Goal: Task Accomplishment & Management: Complete application form

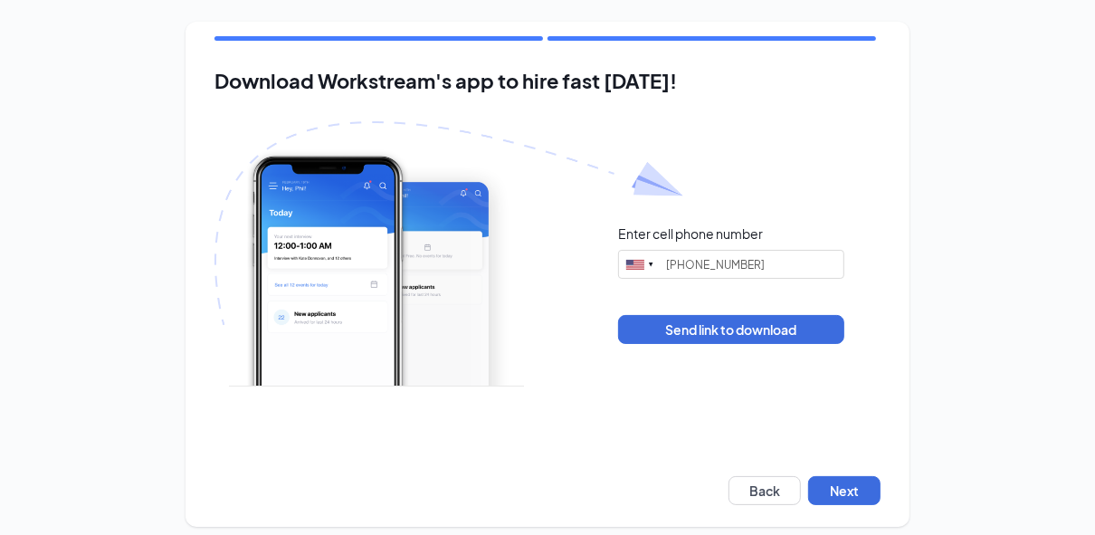
type input "[PHONE_NUMBER]"
click at [839, 478] on button "Next" at bounding box center [844, 490] width 72 height 29
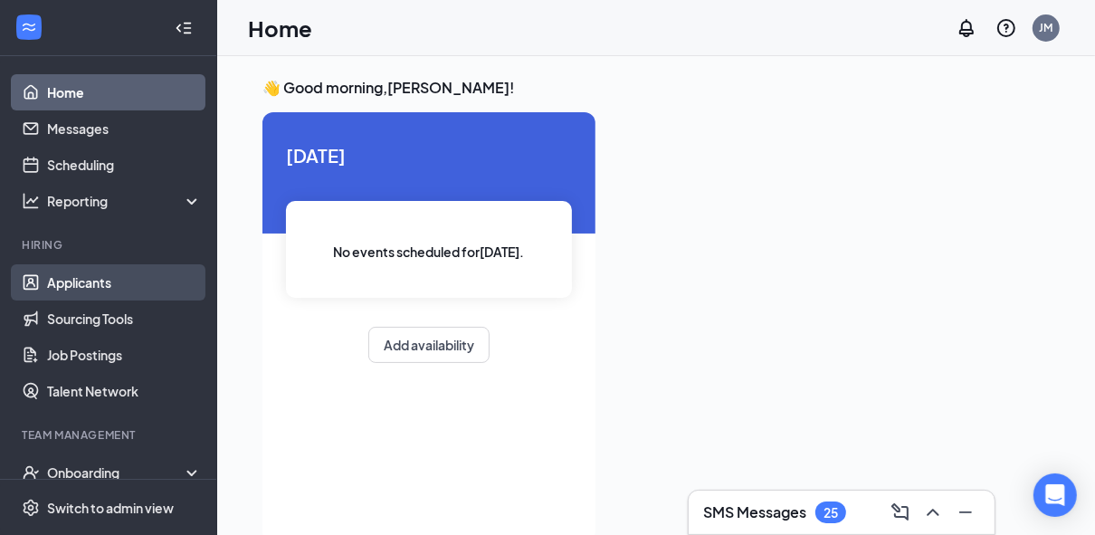
click at [109, 277] on link "Applicants" at bounding box center [124, 282] width 155 height 36
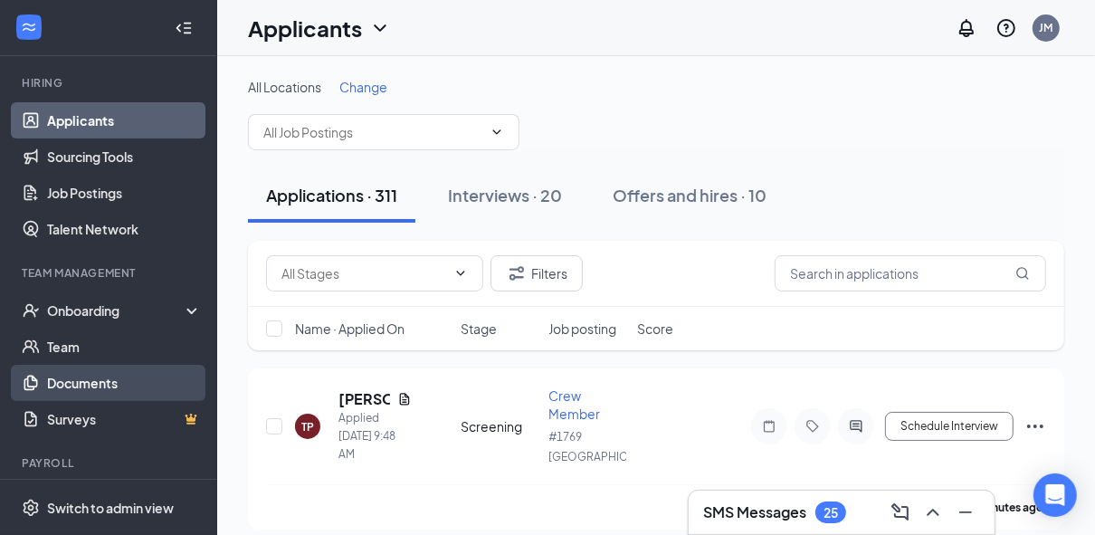
scroll to position [209, 0]
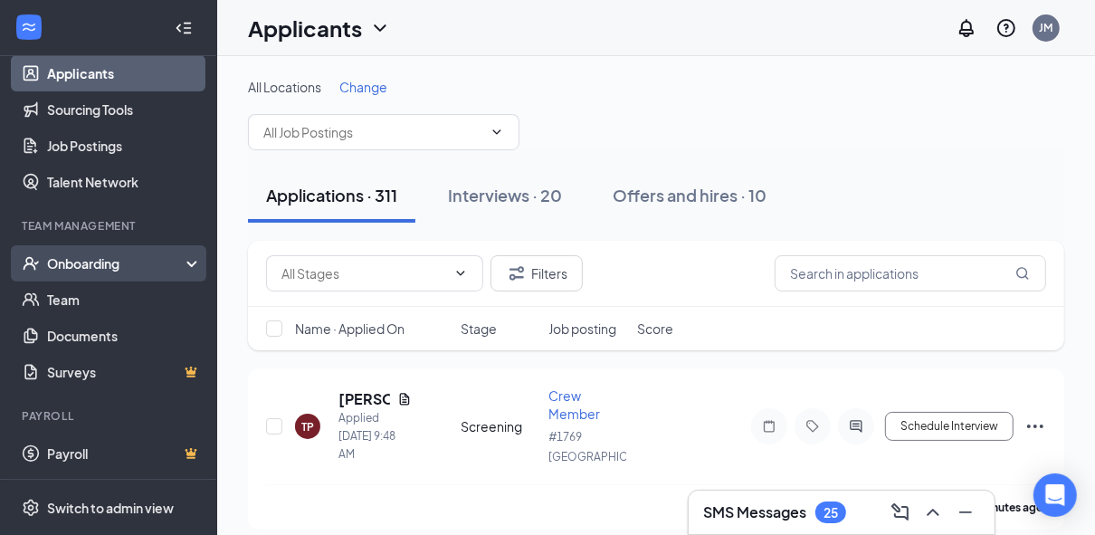
click at [108, 274] on div "Onboarding" at bounding box center [108, 263] width 217 height 36
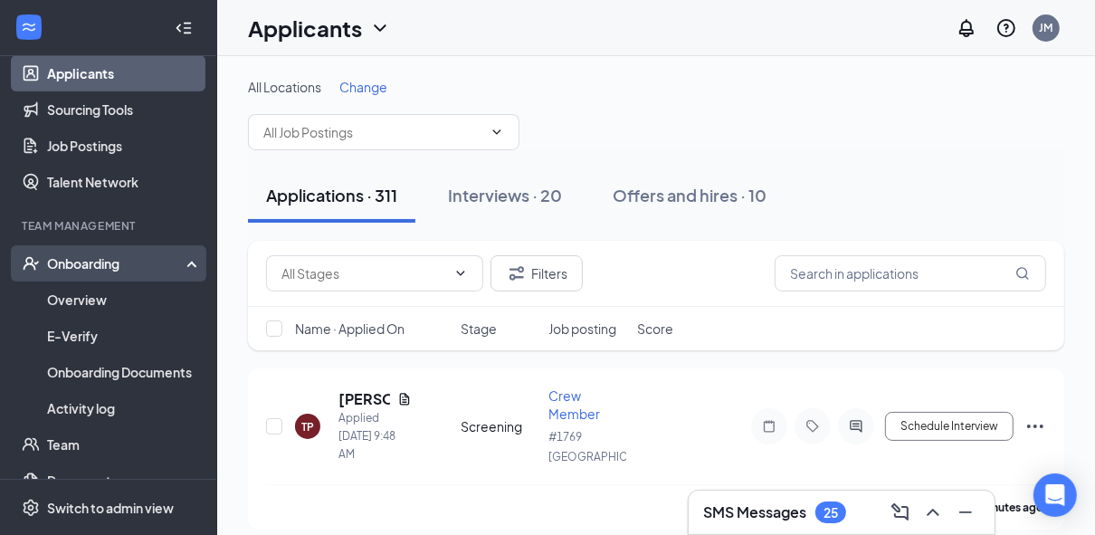
click at [132, 261] on div "Onboarding" at bounding box center [116, 263] width 139 height 18
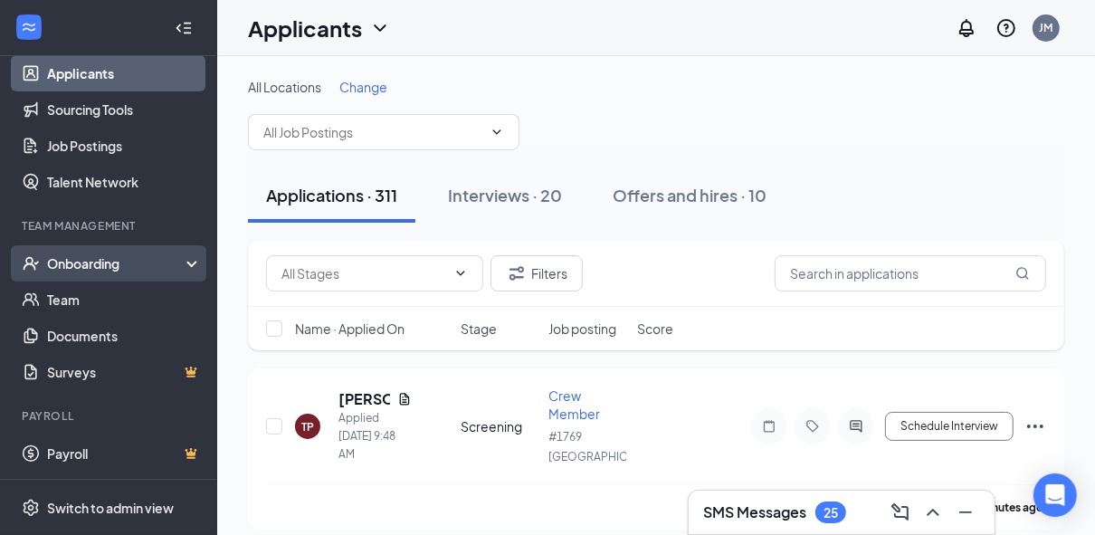
click at [133, 261] on div "Onboarding" at bounding box center [116, 263] width 139 height 18
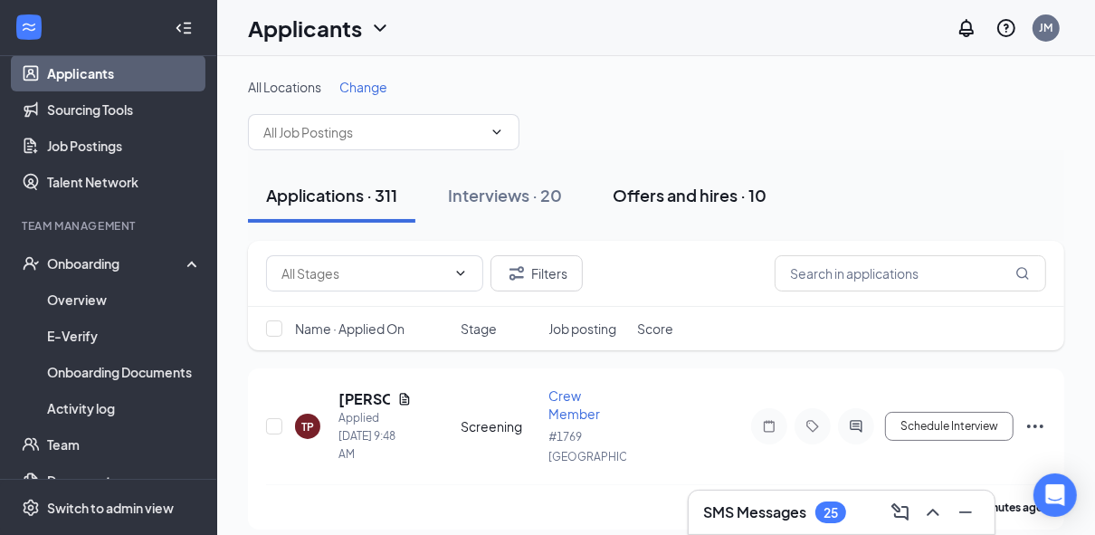
click at [646, 195] on div "Offers and hires · 10" at bounding box center [689, 195] width 154 height 23
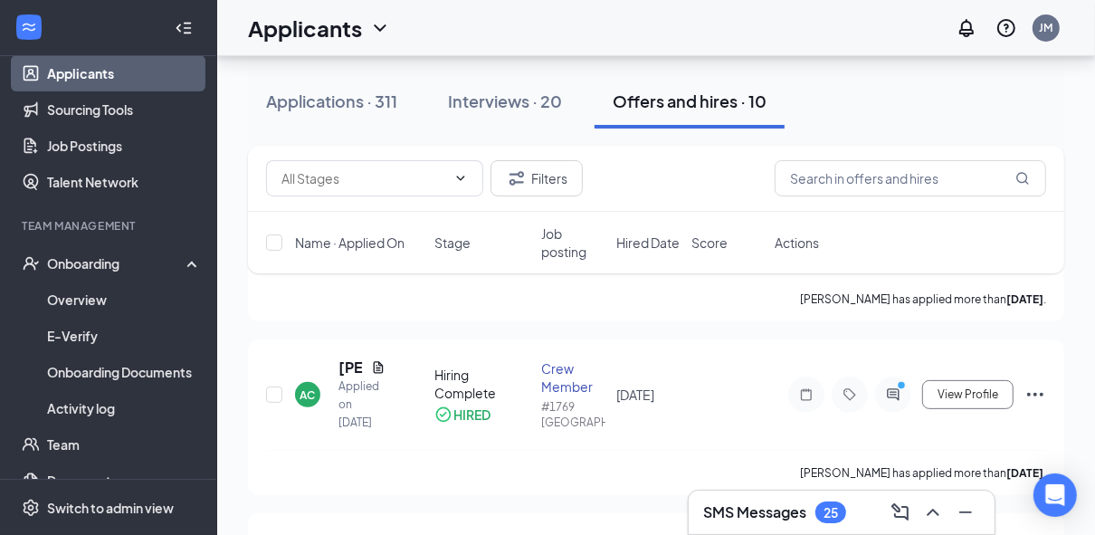
scroll to position [217, 0]
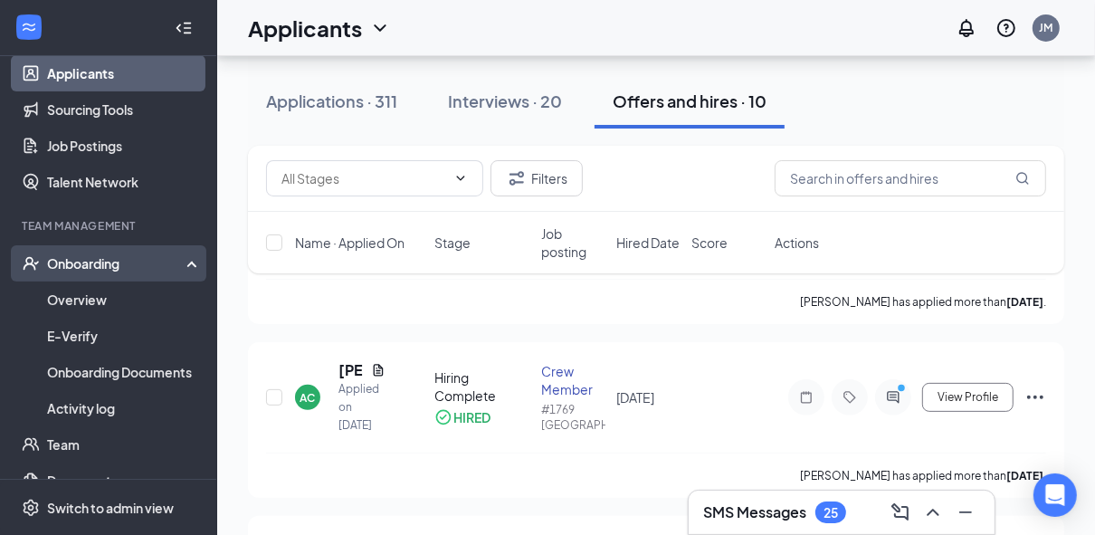
click at [72, 257] on div "Onboarding" at bounding box center [116, 263] width 139 height 18
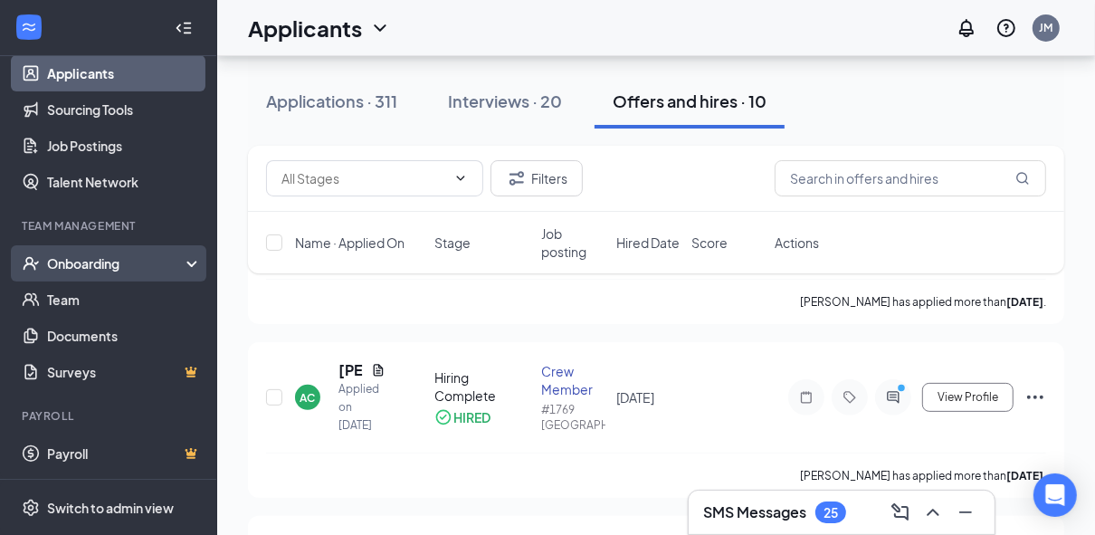
click at [72, 258] on div "Onboarding" at bounding box center [116, 263] width 139 height 18
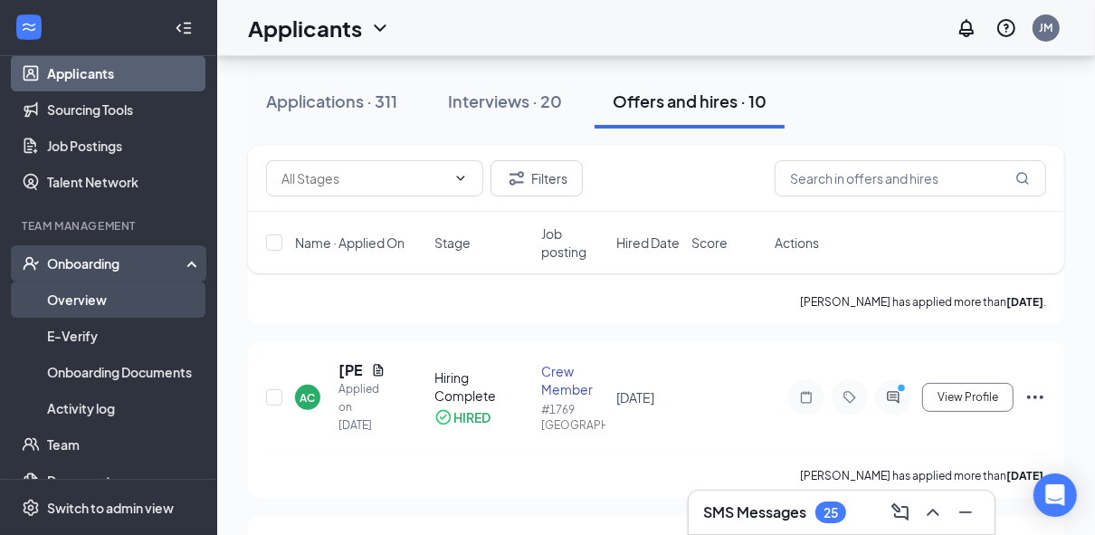
click at [73, 293] on link "Overview" at bounding box center [124, 299] width 155 height 36
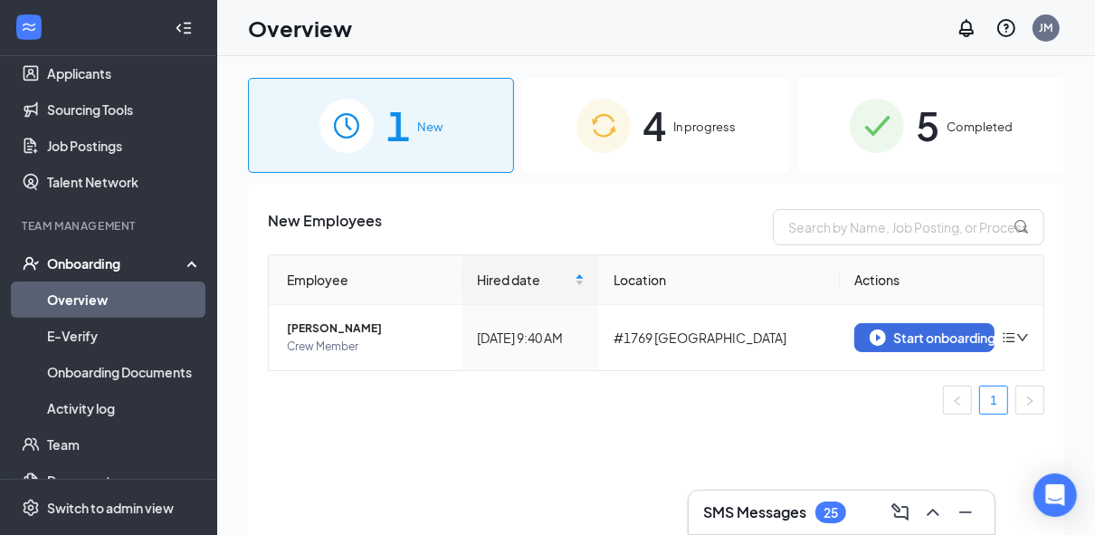
click at [648, 130] on span "4" at bounding box center [655, 125] width 24 height 62
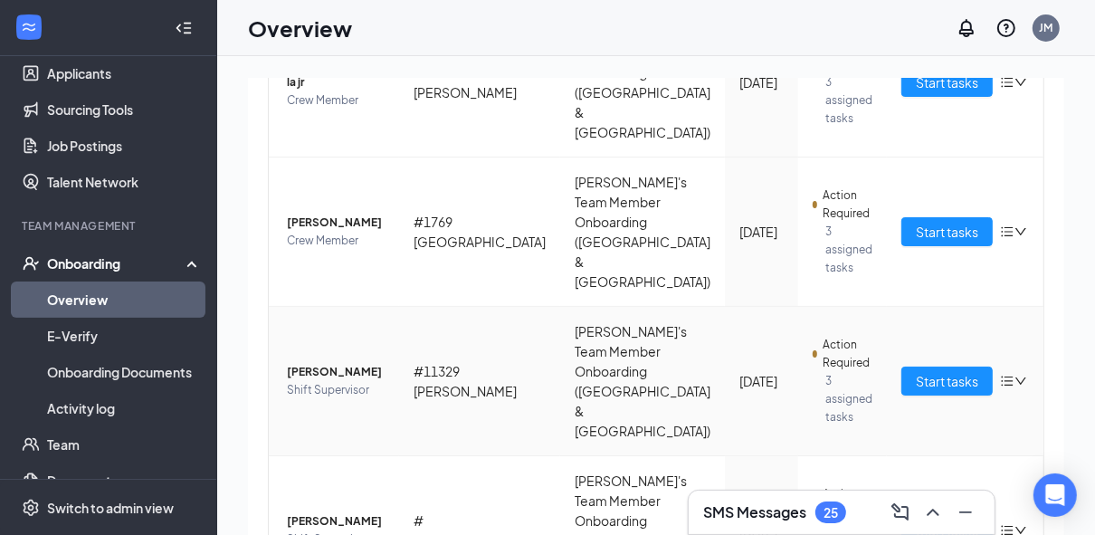
scroll to position [331, 0]
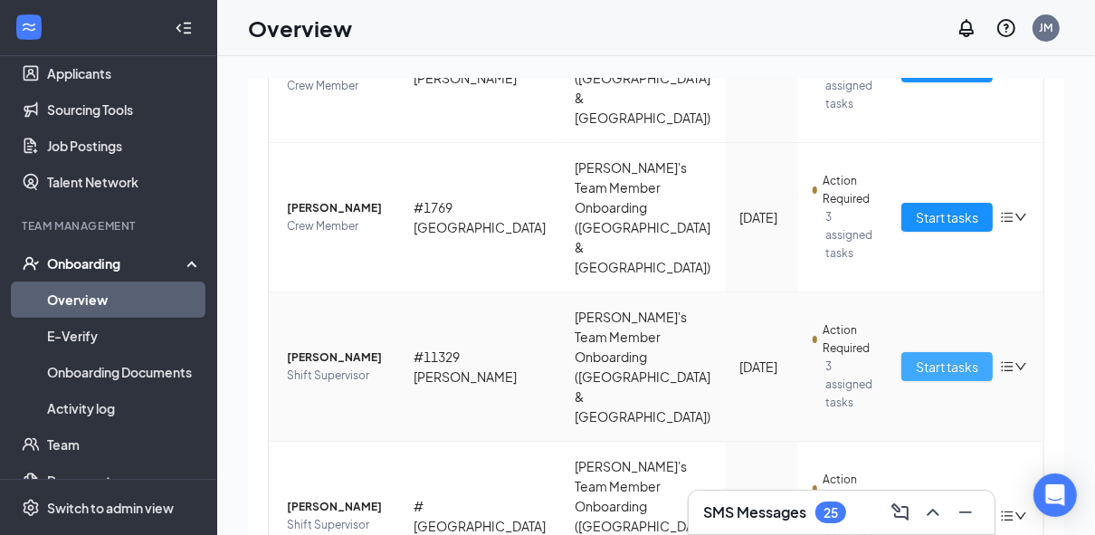
click at [915, 356] on span "Start tasks" at bounding box center [946, 366] width 62 height 20
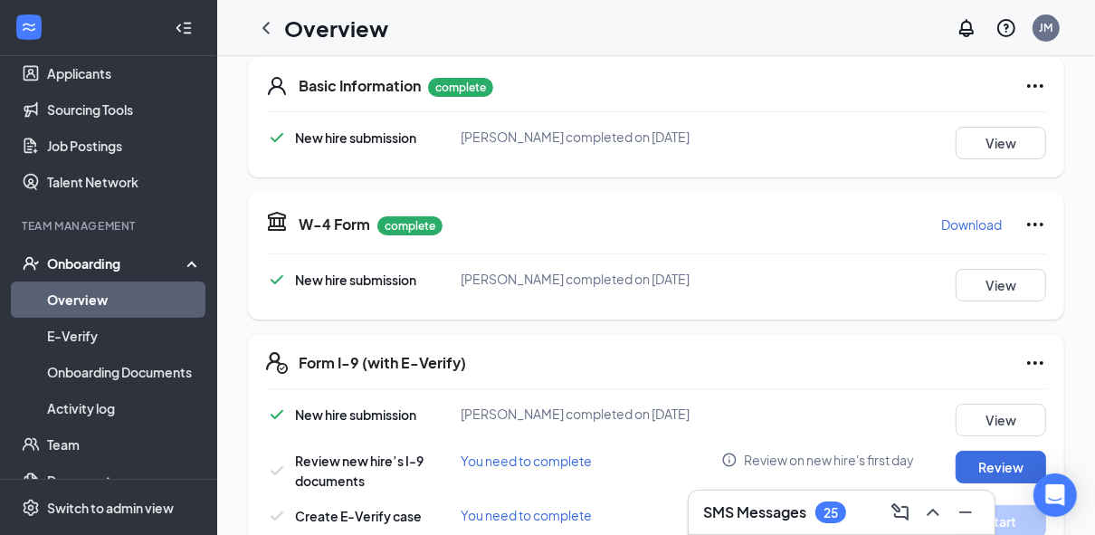
scroll to position [353, 0]
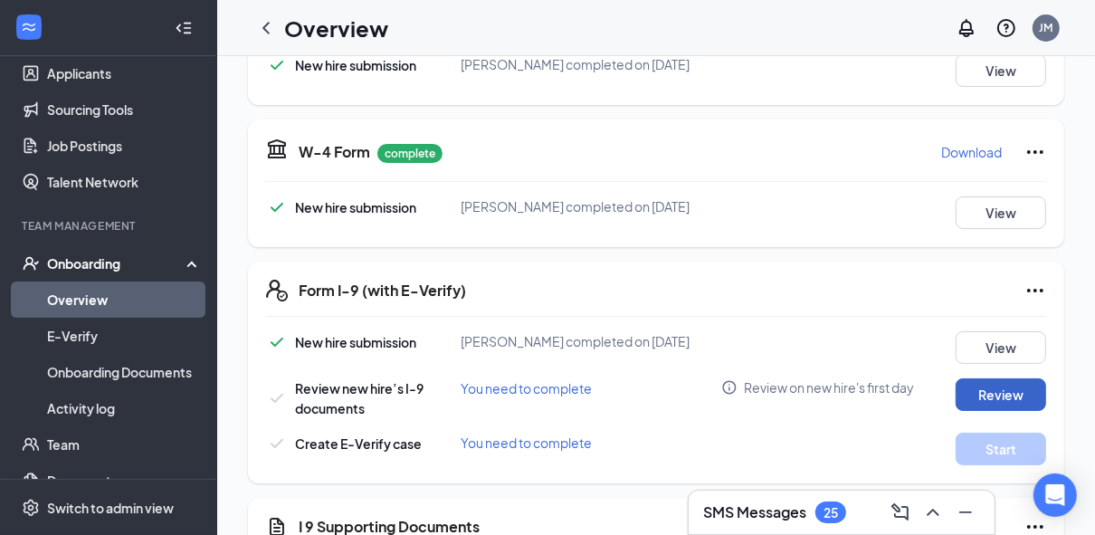
click at [987, 387] on button "Review" at bounding box center [1000, 394] width 90 height 33
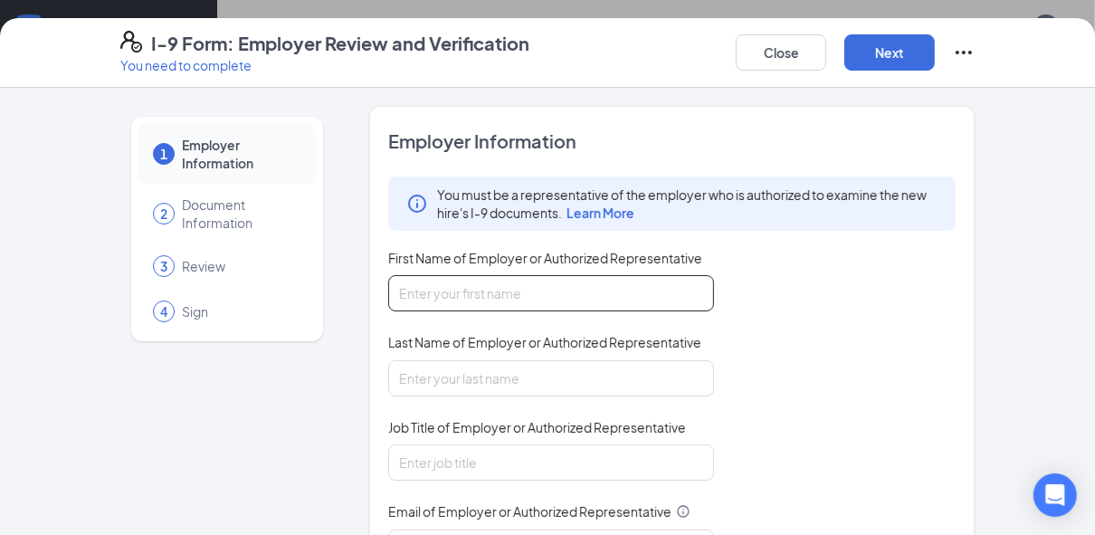
click at [478, 297] on input "First Name of Employer or Authorized Representative" at bounding box center [551, 293] width 326 height 36
type input "Jason"
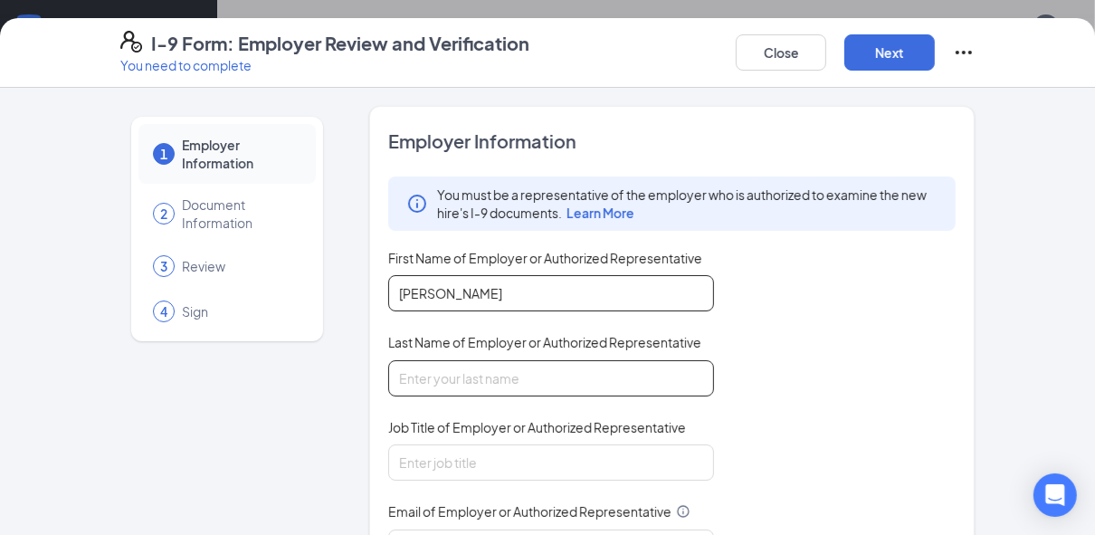
type input "Matthews"
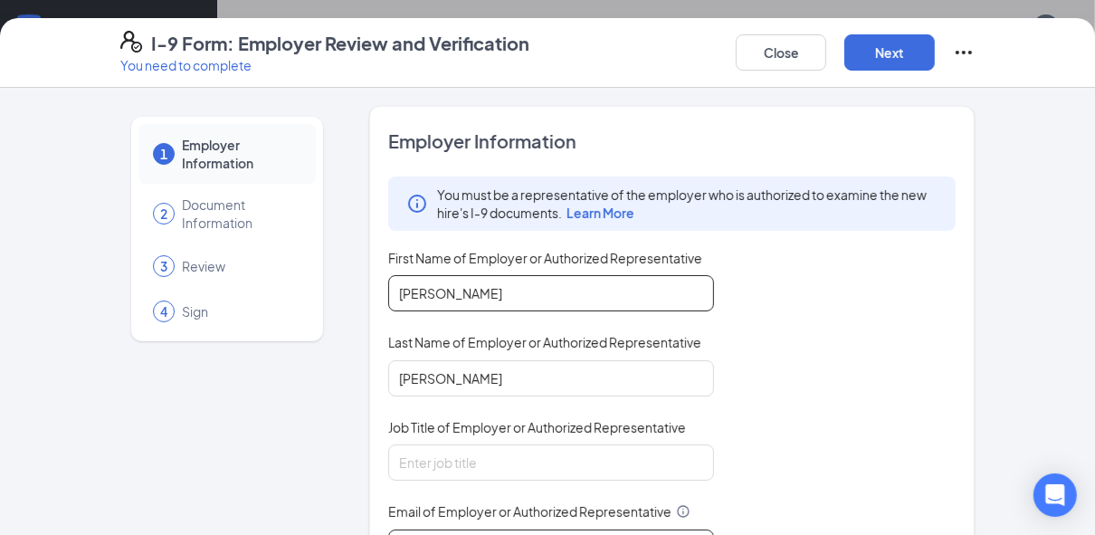
type input "jmatthews@southeastrestaurantgroup.com"
type input "3523008046"
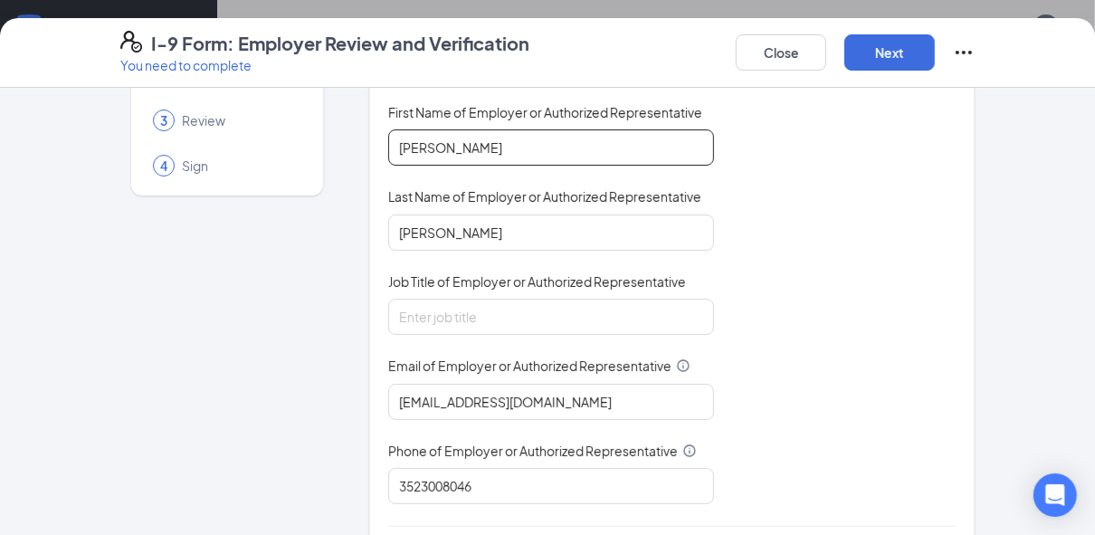
scroll to position [217, 0]
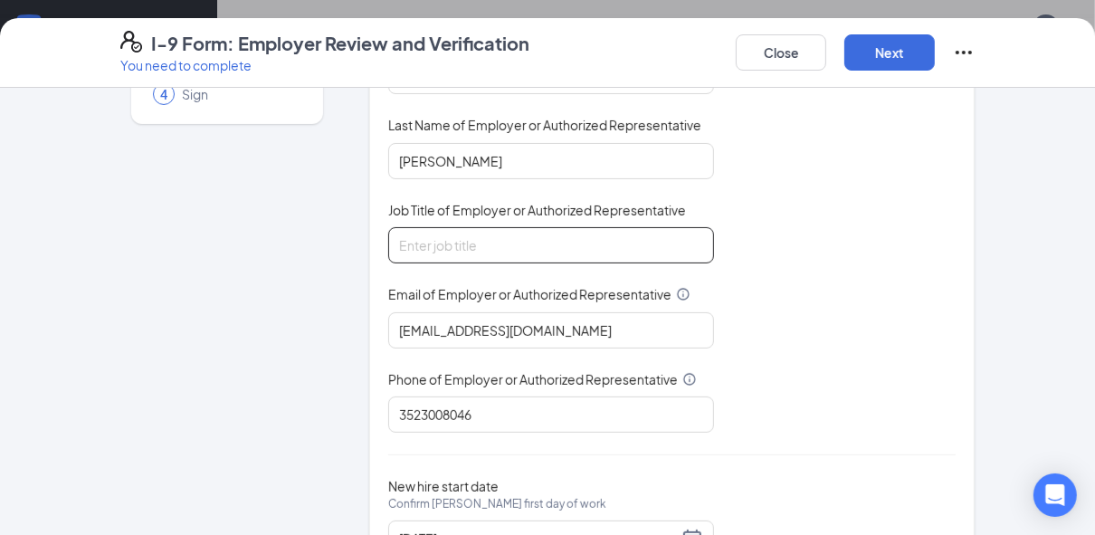
click at [463, 245] on input "Job Title of Employer or Authorized Representative" at bounding box center [551, 245] width 326 height 36
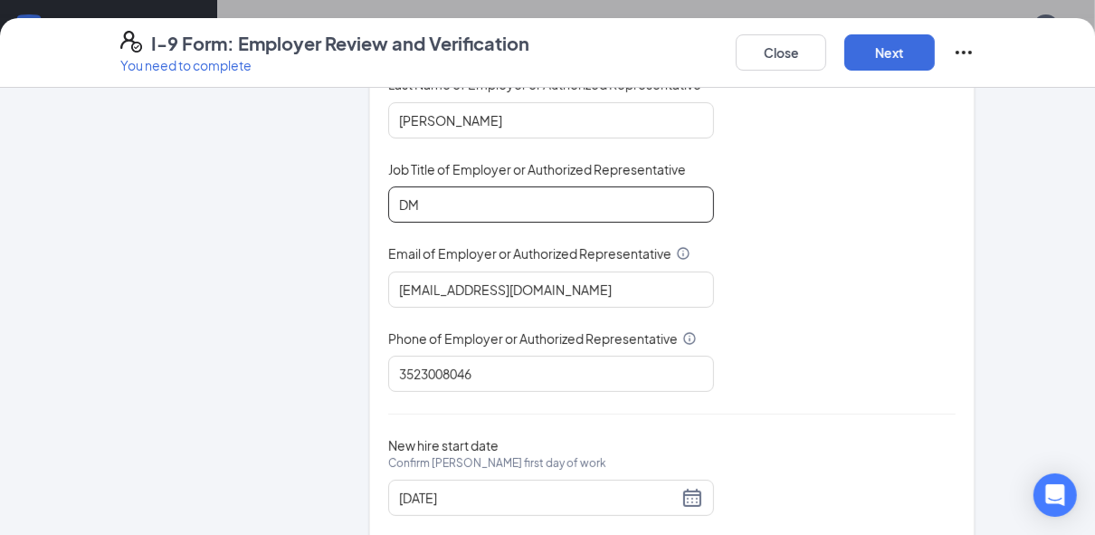
scroll to position [299, 0]
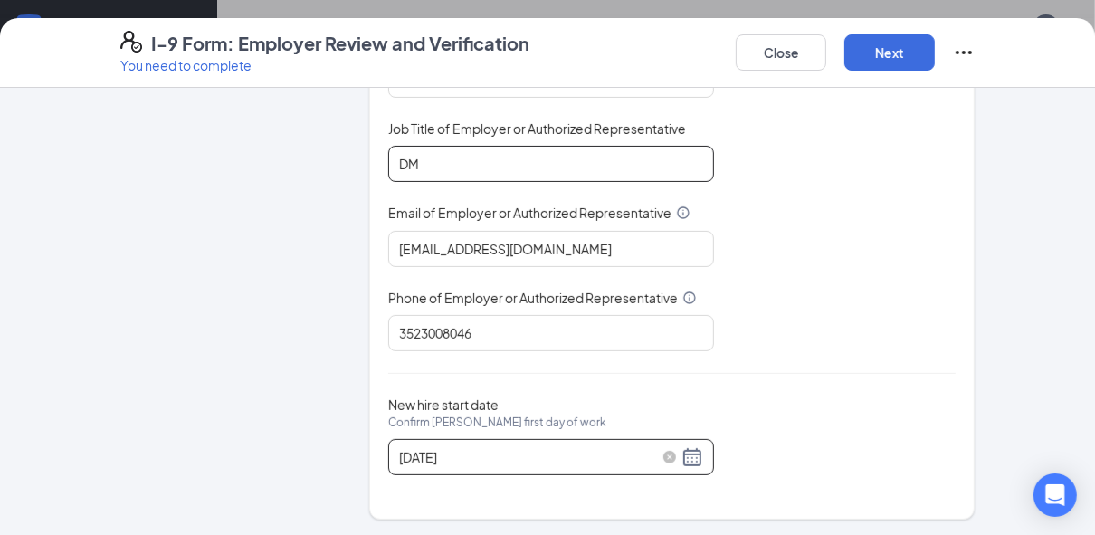
type input "DM"
click at [693, 459] on div "09/15/2025" at bounding box center [551, 457] width 304 height 22
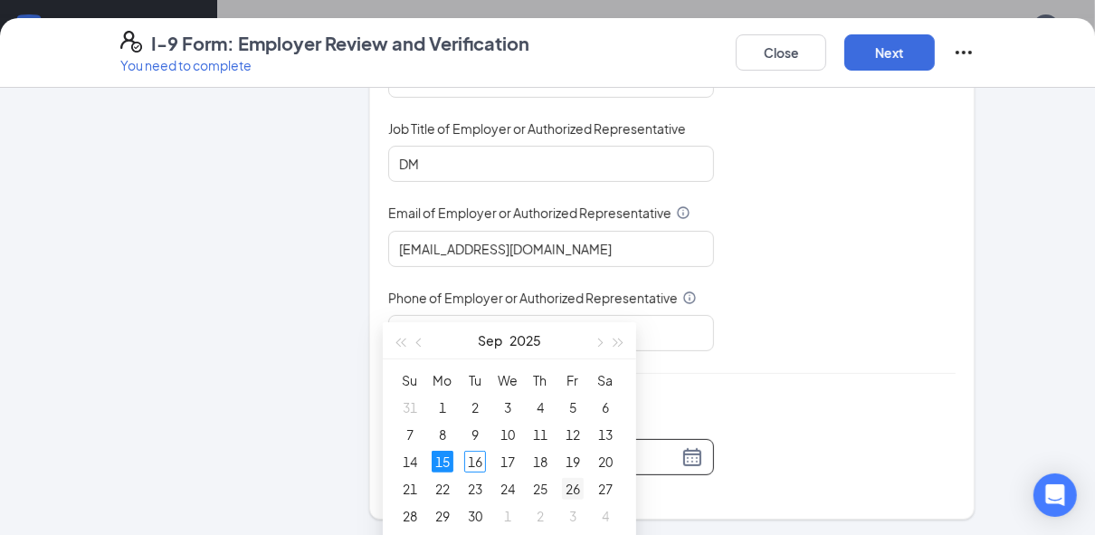
scroll to position [217, 0]
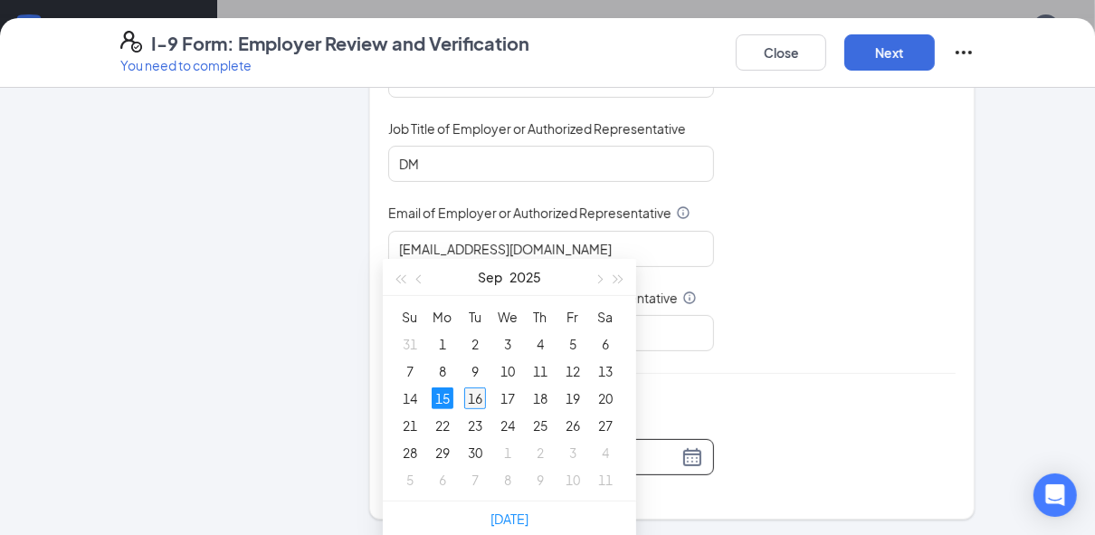
type input "09/16/2025"
click at [476, 390] on div "16" at bounding box center [475, 398] width 22 height 22
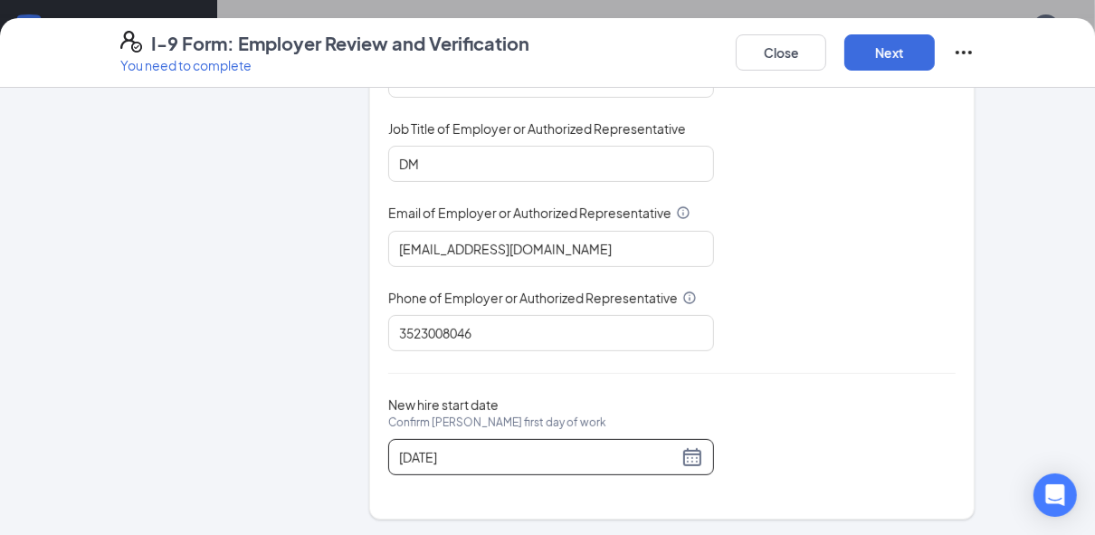
scroll to position [434, 0]
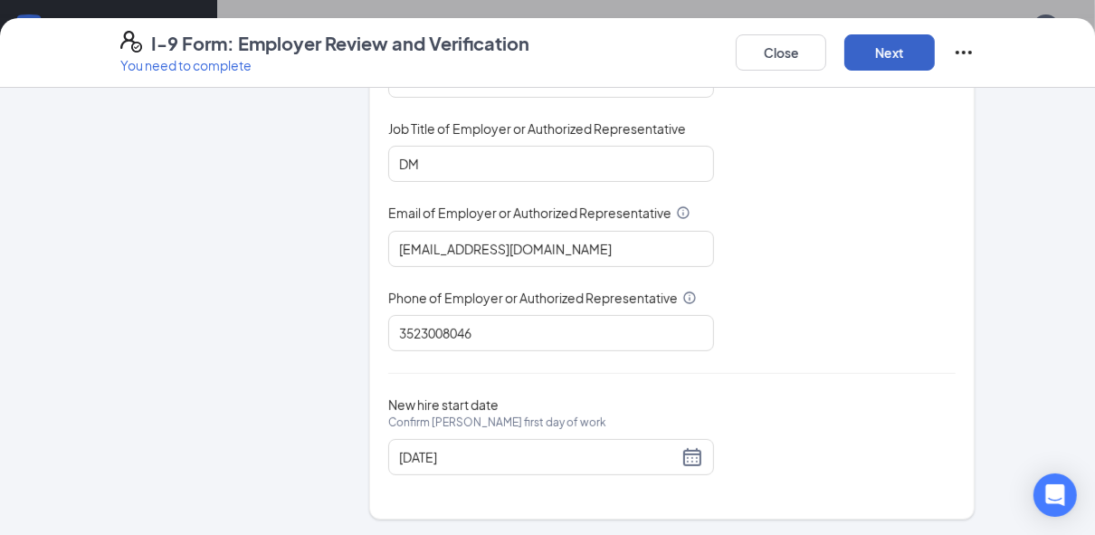
click at [907, 55] on button "Next" at bounding box center [889, 52] width 90 height 36
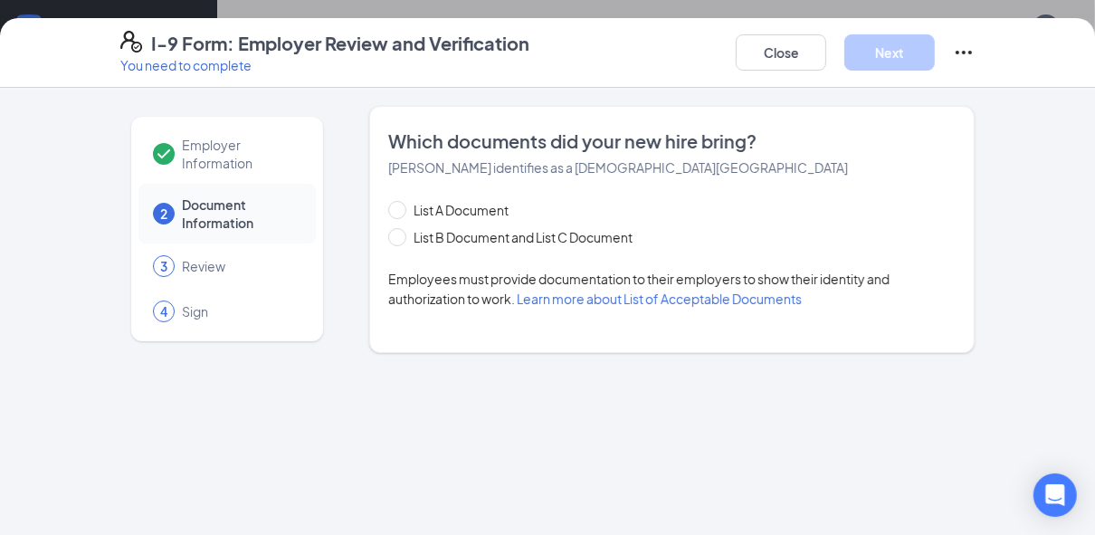
scroll to position [0, 0]
drag, startPoint x: 633, startPoint y: 64, endPoint x: 676, endPoint y: 66, distance: 42.6
click at [637, 65] on div "I-9 Form: Employer Review and Verification You need to complete Close Next" at bounding box center [547, 52] width 926 height 43
click at [410, 240] on span "List B Document and List C Document" at bounding box center [522, 237] width 233 height 20
click at [401, 240] on input "List B Document and List C Document" at bounding box center [394, 234] width 13 height 13
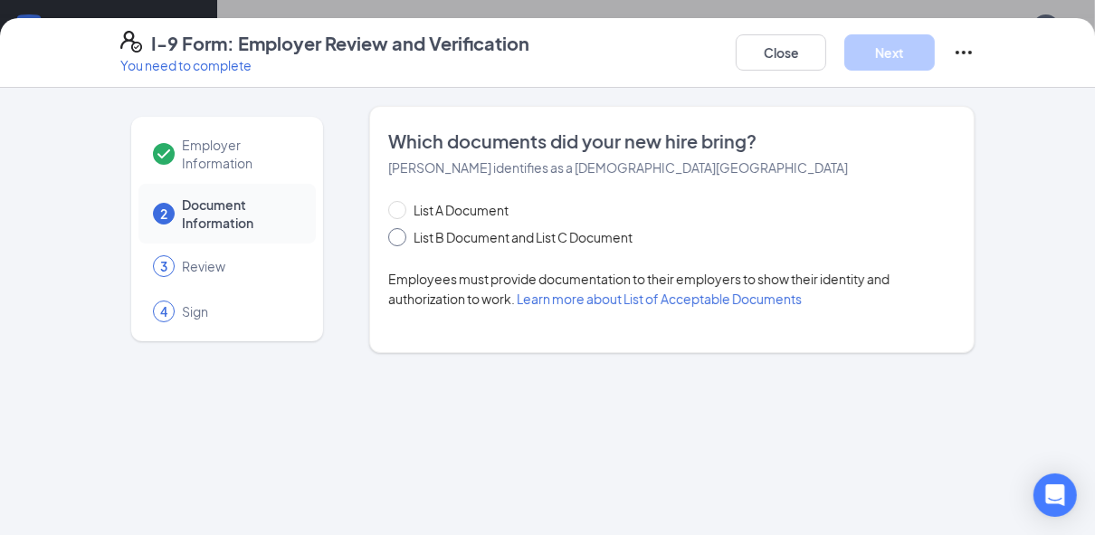
radio input "true"
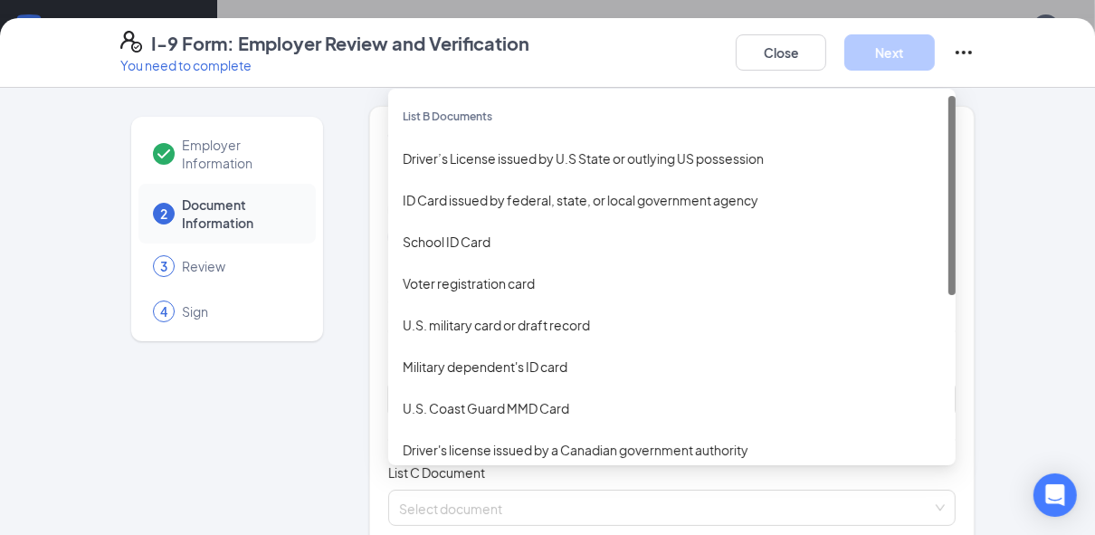
click at [474, 394] on div "Select document List B Documents Driver’s License issued by U.S State or outlyi…" at bounding box center [671, 399] width 567 height 36
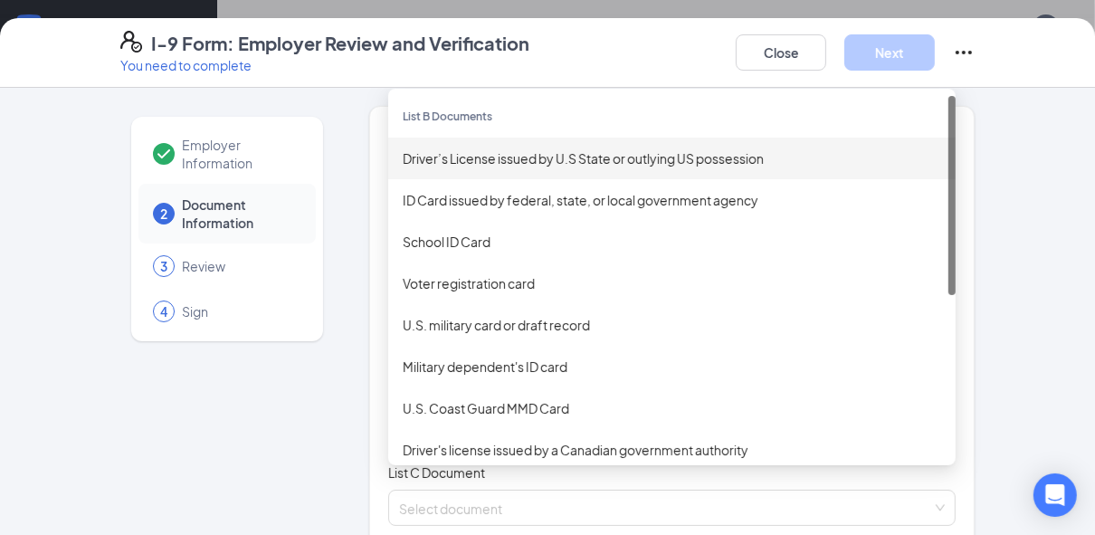
click at [485, 161] on div "Driver’s License issued by U.S State or outlying US possession" at bounding box center [672, 158] width 538 height 20
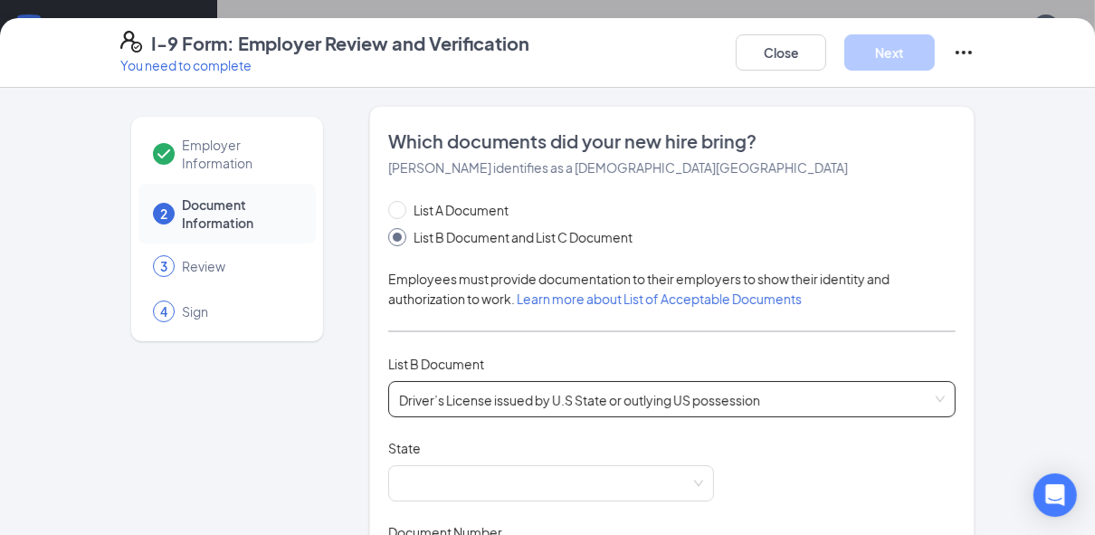
scroll to position [145, 0]
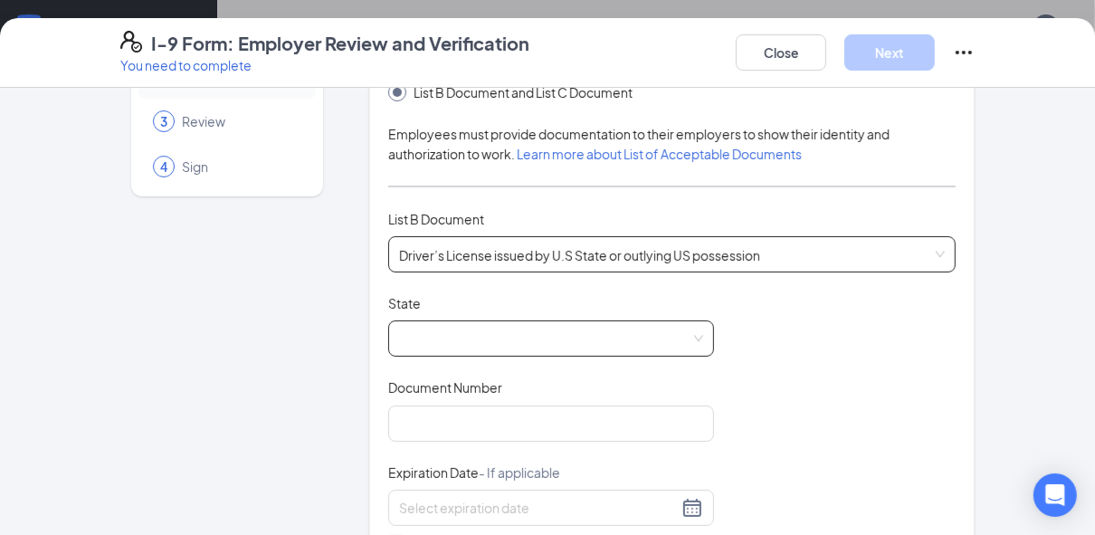
click at [437, 327] on span at bounding box center [551, 338] width 304 height 34
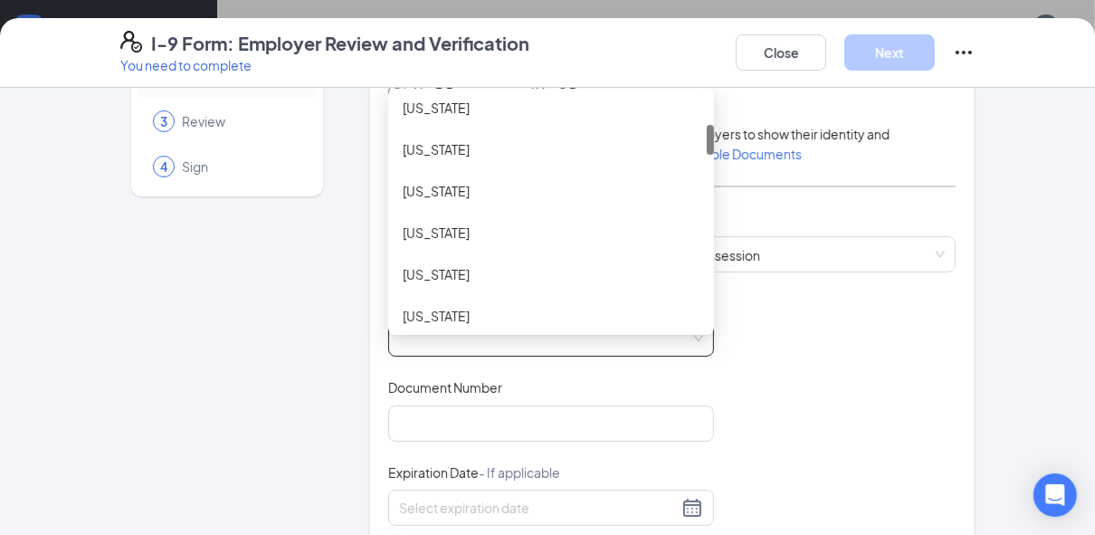
scroll to position [289, 0]
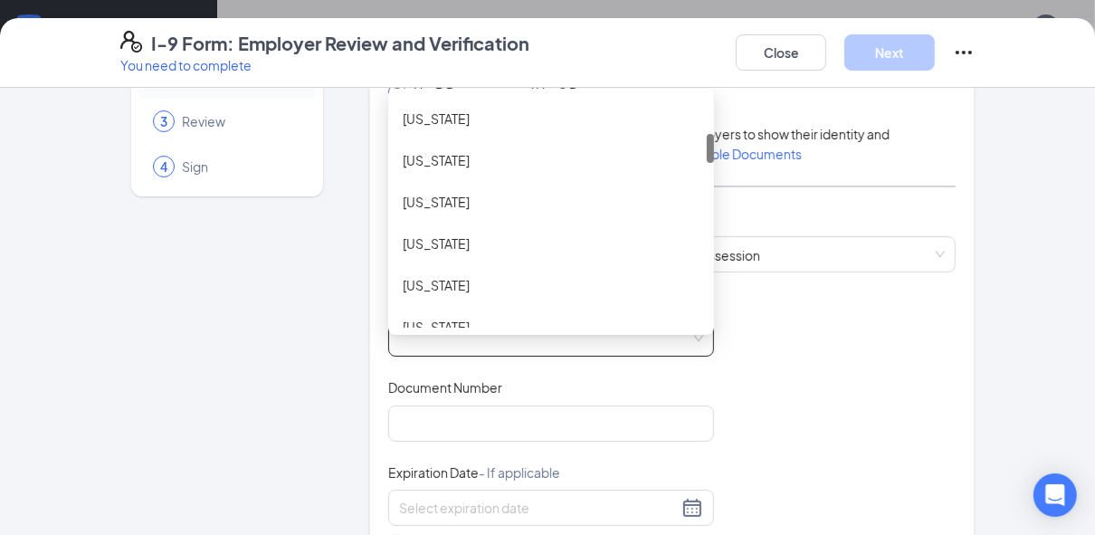
click at [435, 241] on div "Florida" at bounding box center [551, 243] width 297 height 20
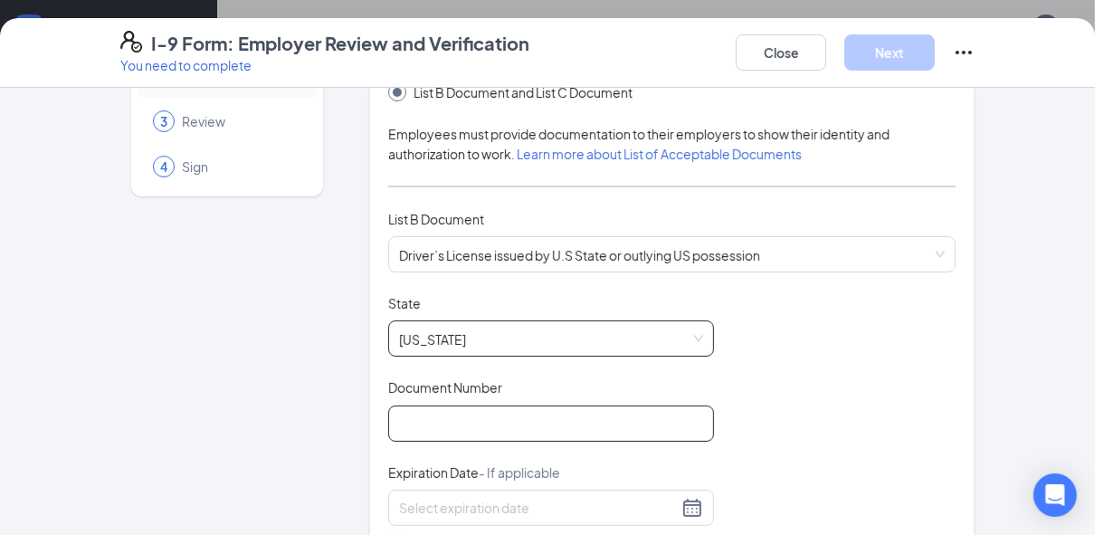
click at [424, 417] on input "Document Number" at bounding box center [551, 423] width 326 height 36
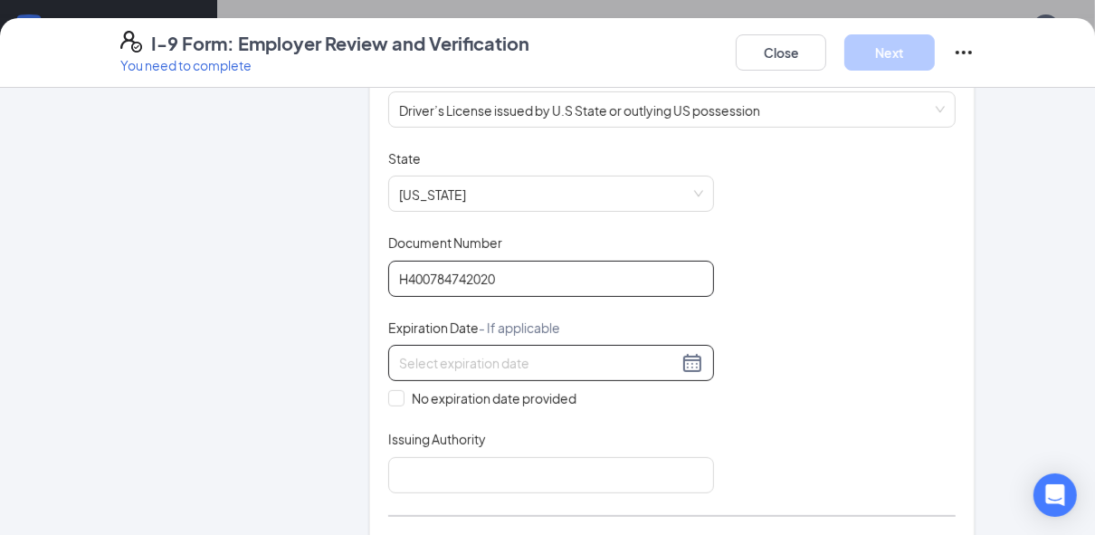
type input "H400784742020"
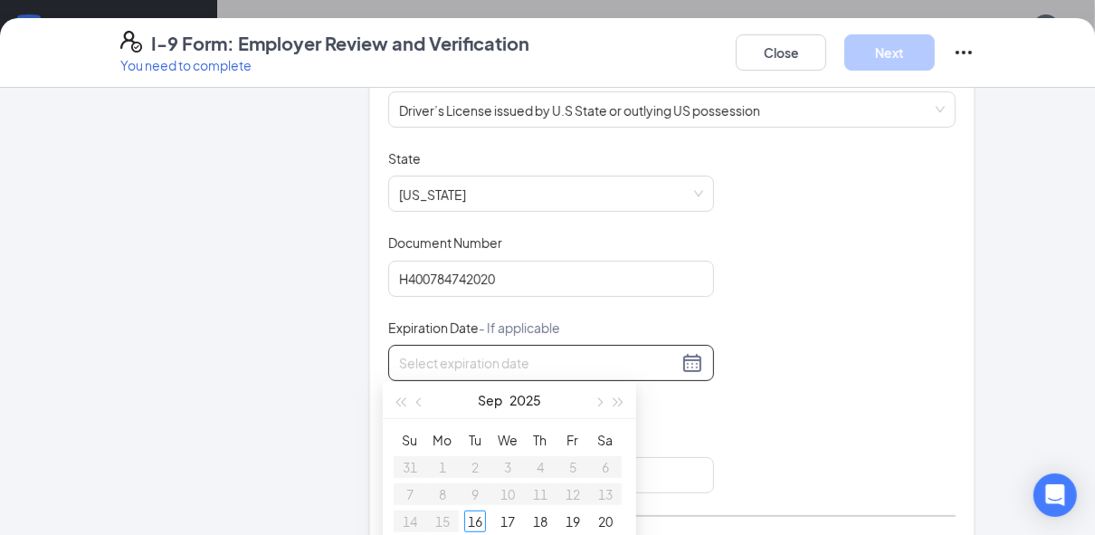
click at [668, 365] on input at bounding box center [538, 363] width 279 height 20
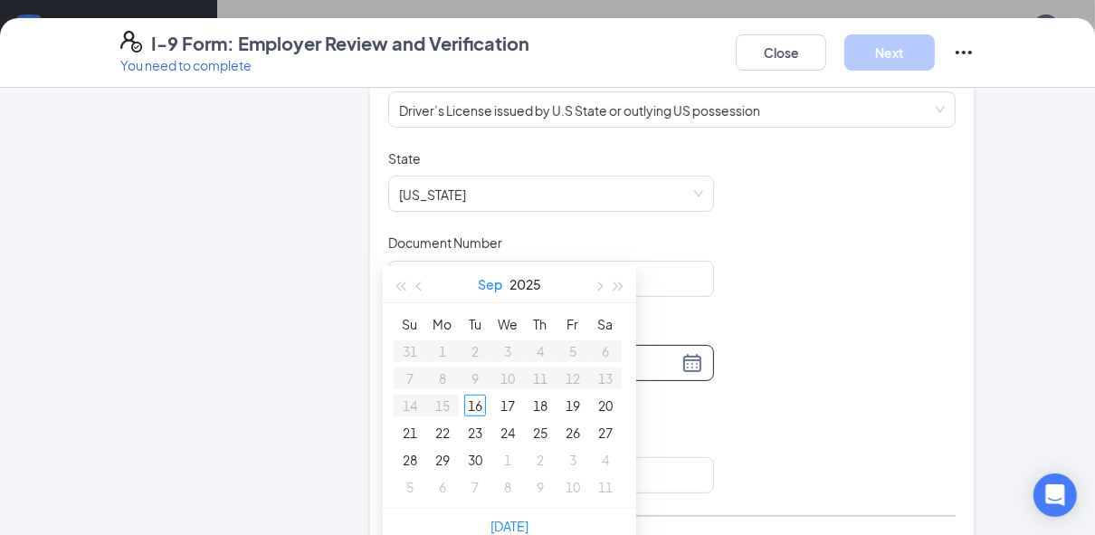
scroll to position [579, 0]
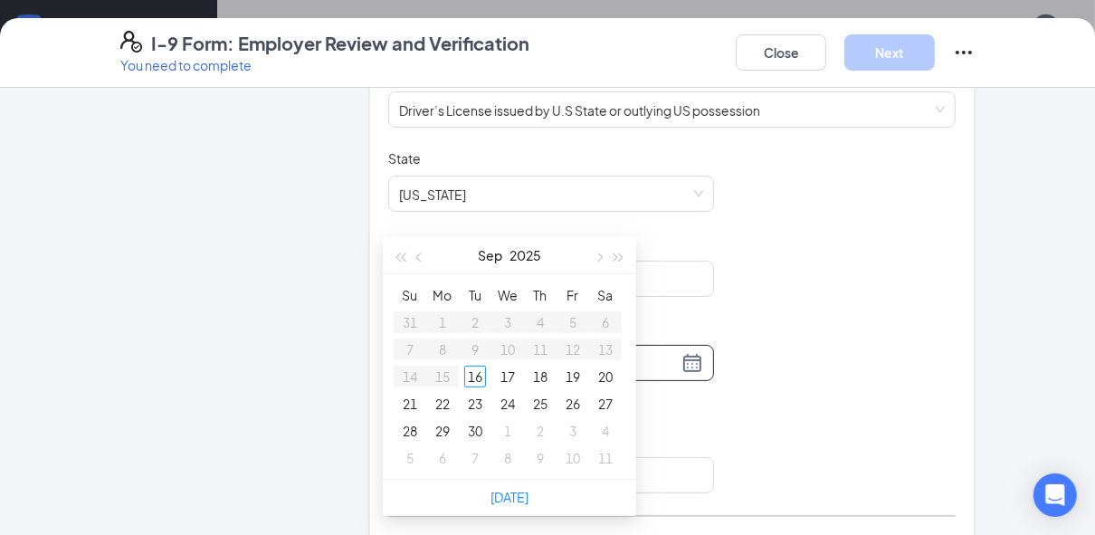
type input "09/17/2025"
click at [675, 227] on div "Document Title Driver’s License issued by U.S State or outlying US possession S…" at bounding box center [671, 321] width 567 height 344
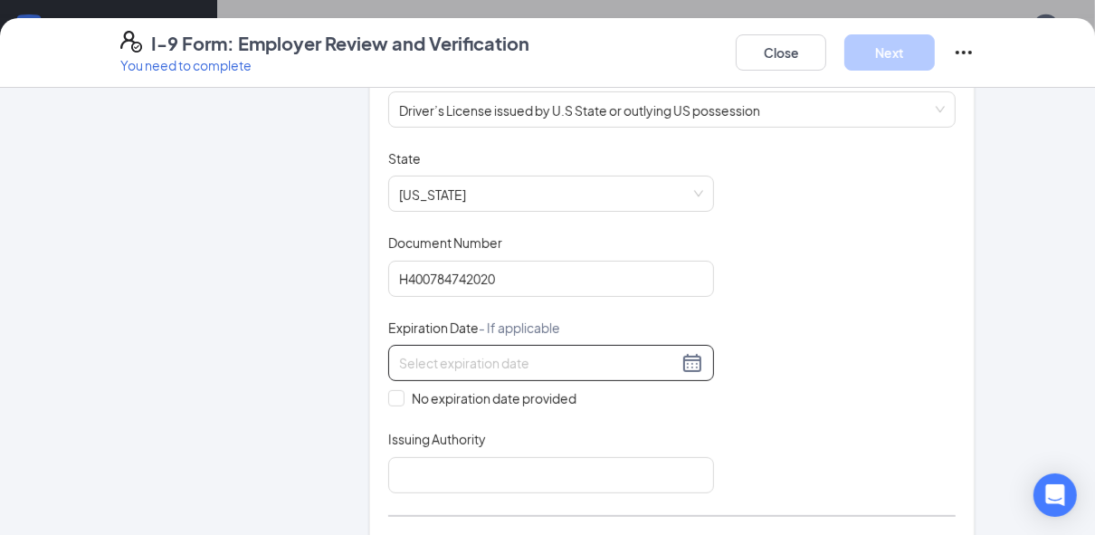
click at [687, 361] on div at bounding box center [551, 363] width 304 height 22
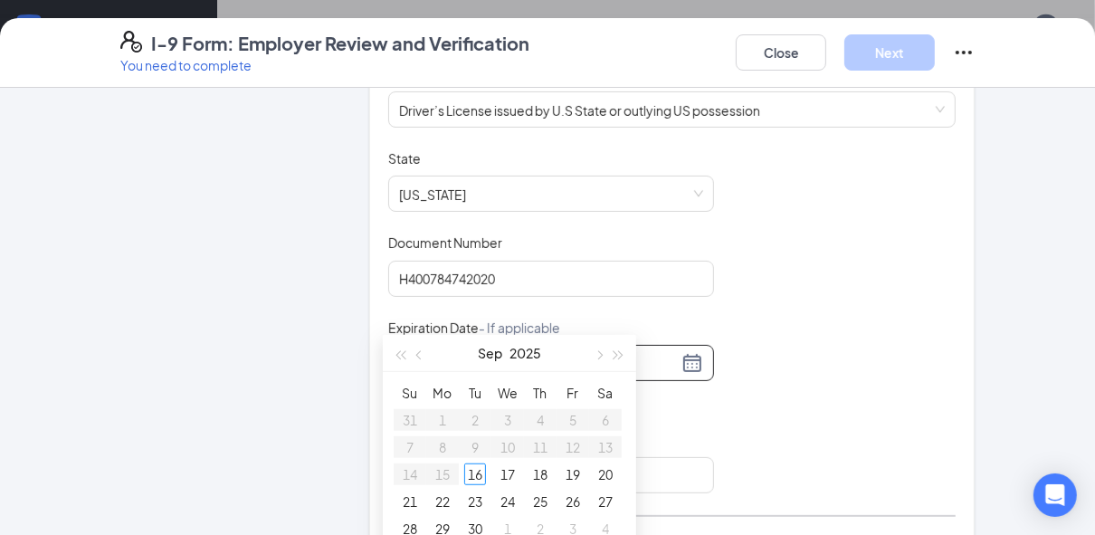
type input "09/18/2025"
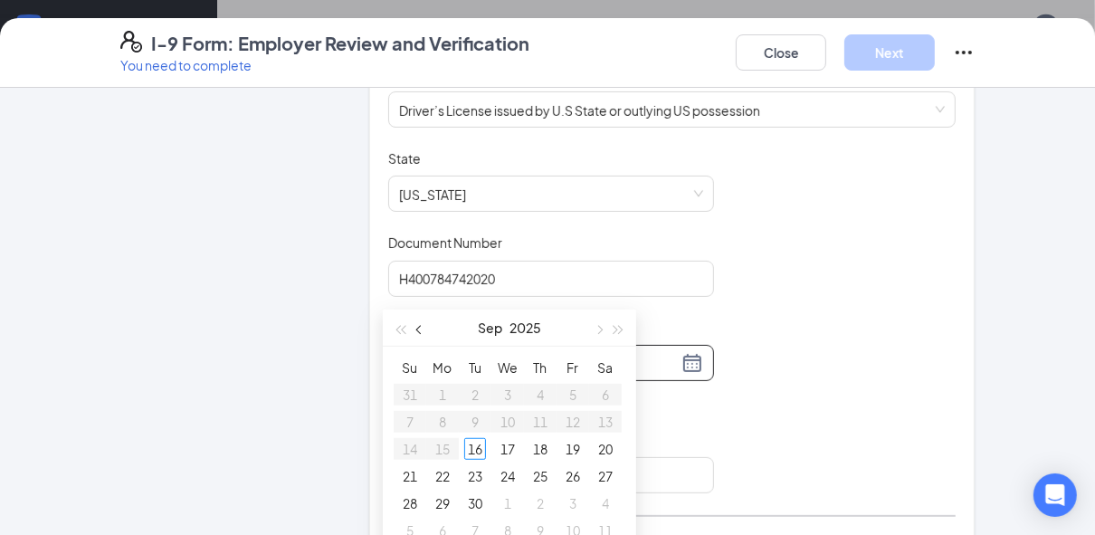
click at [420, 326] on span "button" at bounding box center [420, 330] width 9 height 9
click at [418, 331] on span "button" at bounding box center [420, 330] width 9 height 9
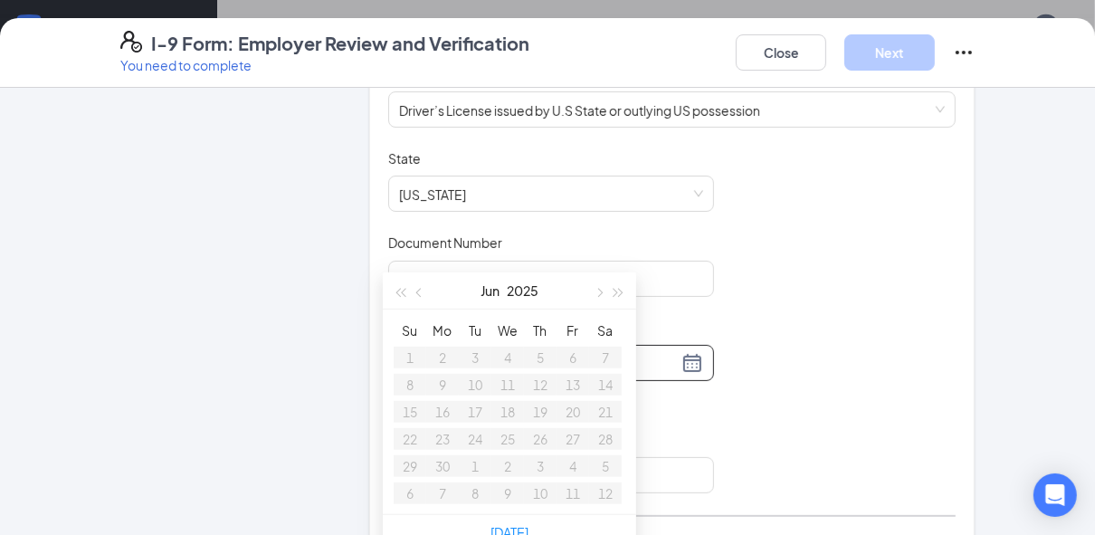
scroll to position [724, 0]
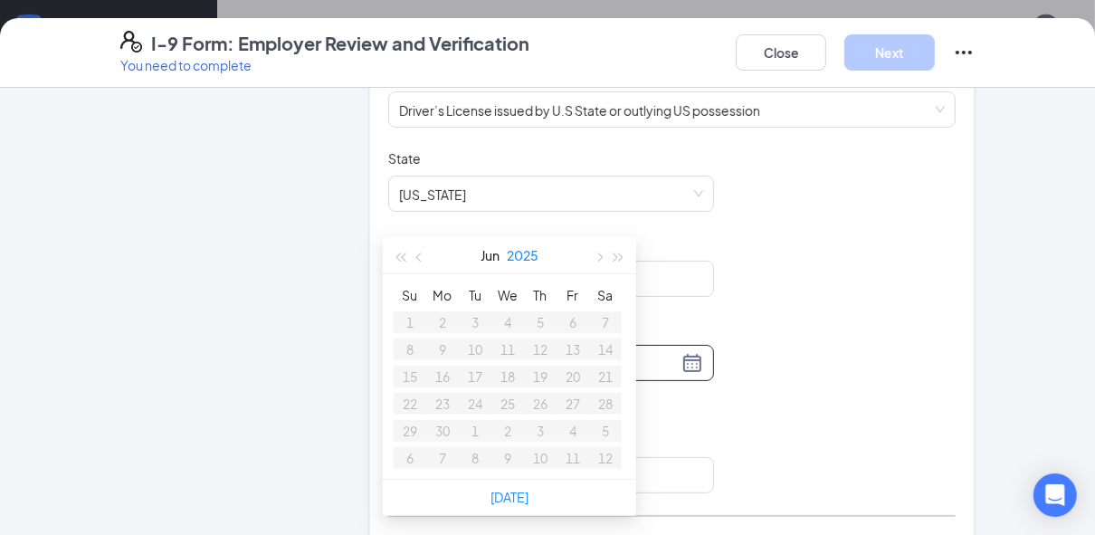
click at [513, 260] on button "2025" at bounding box center [523, 255] width 32 height 36
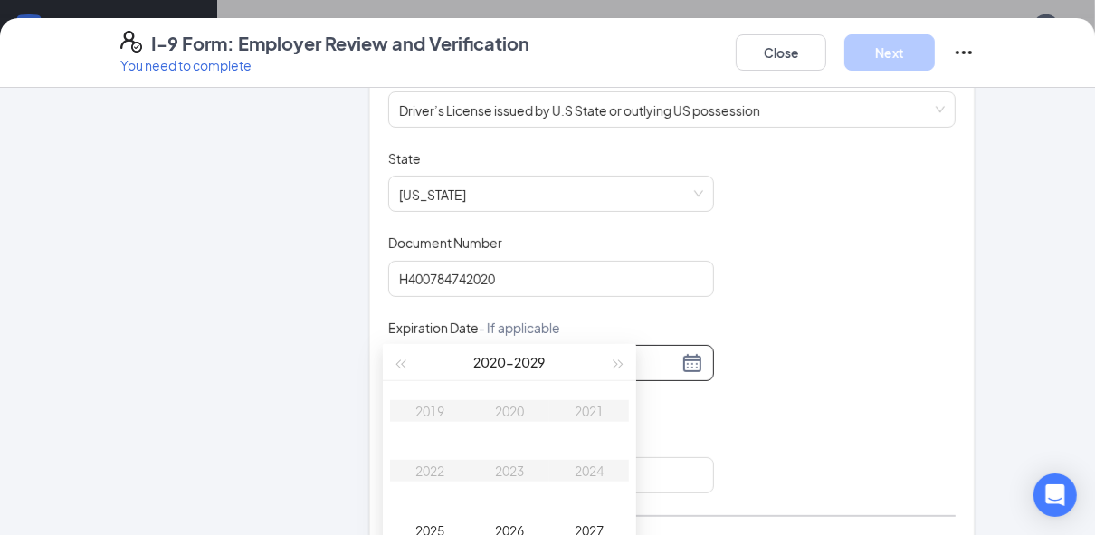
scroll to position [796, 0]
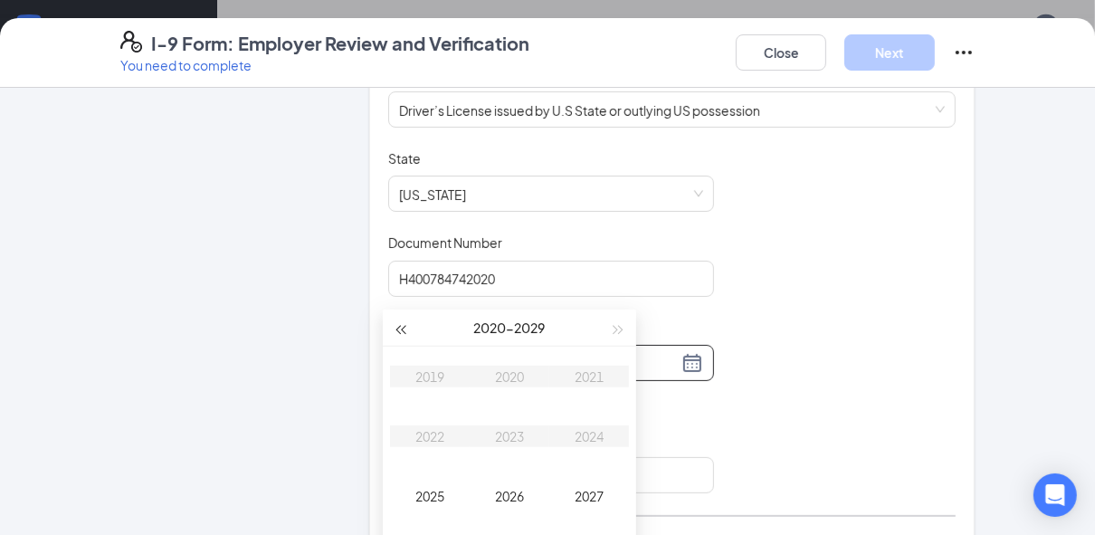
click at [399, 330] on span "button" at bounding box center [399, 330] width 9 height 9
click at [614, 327] on span "button" at bounding box center [618, 330] width 9 height 9
click at [424, 375] on div "2029" at bounding box center [430, 376] width 54 height 22
type input "01/16/2029"
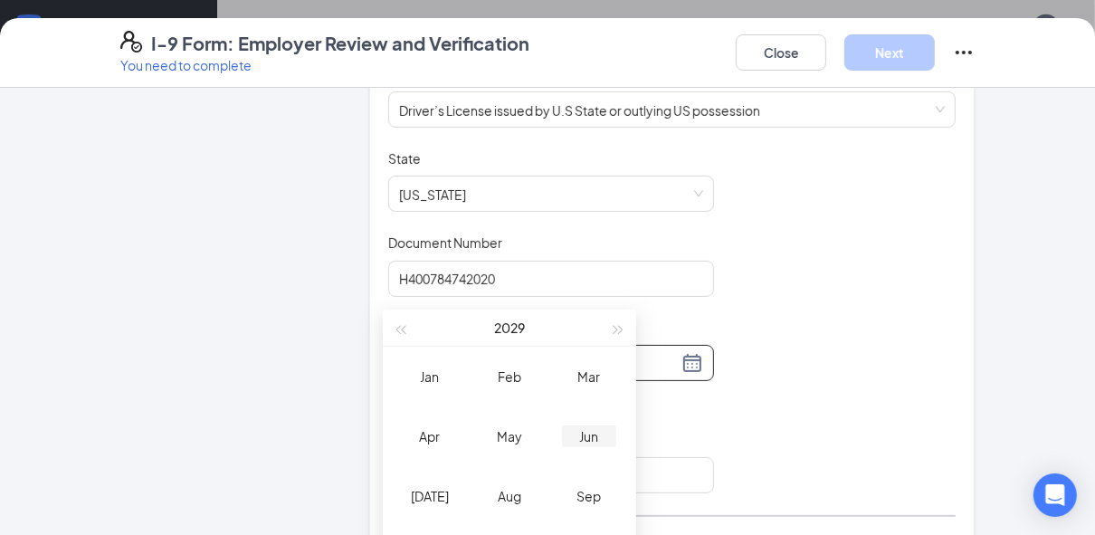
click at [582, 438] on div "Jun" at bounding box center [589, 436] width 54 height 22
type input "06/15/2029"
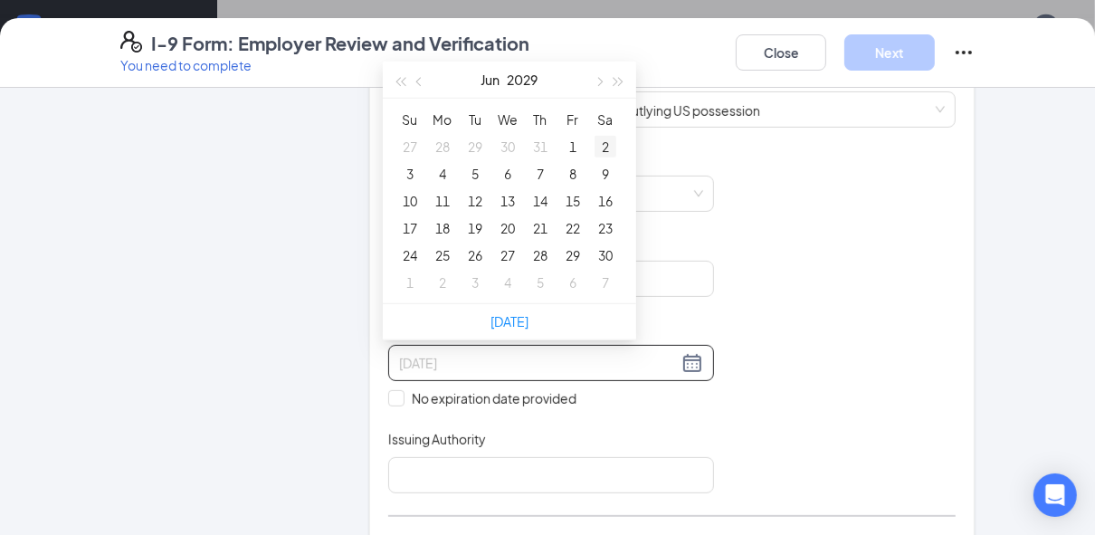
type input "06/02/2029"
click at [598, 147] on div "2" at bounding box center [605, 147] width 22 height 22
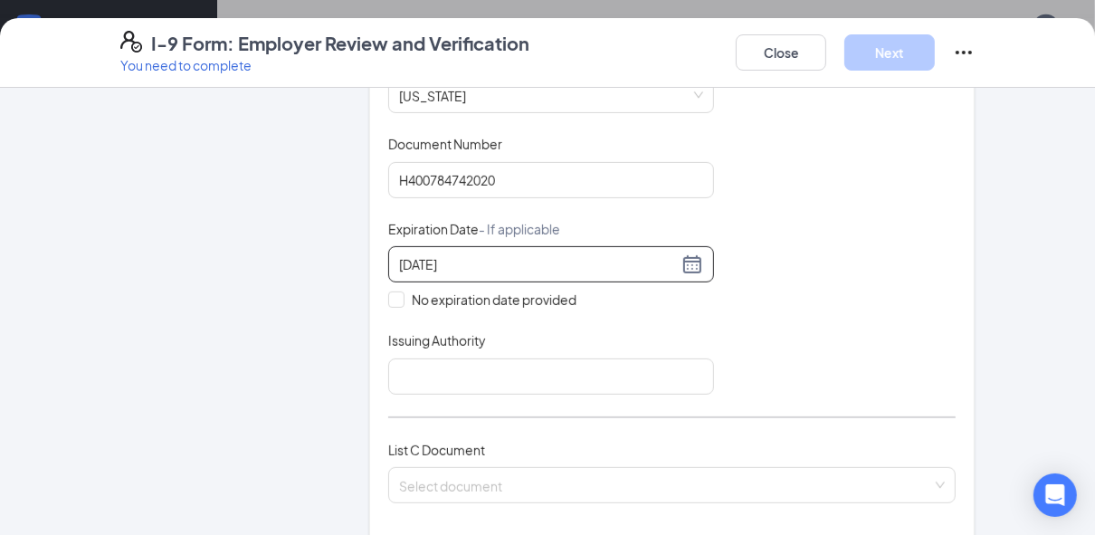
scroll to position [434, 0]
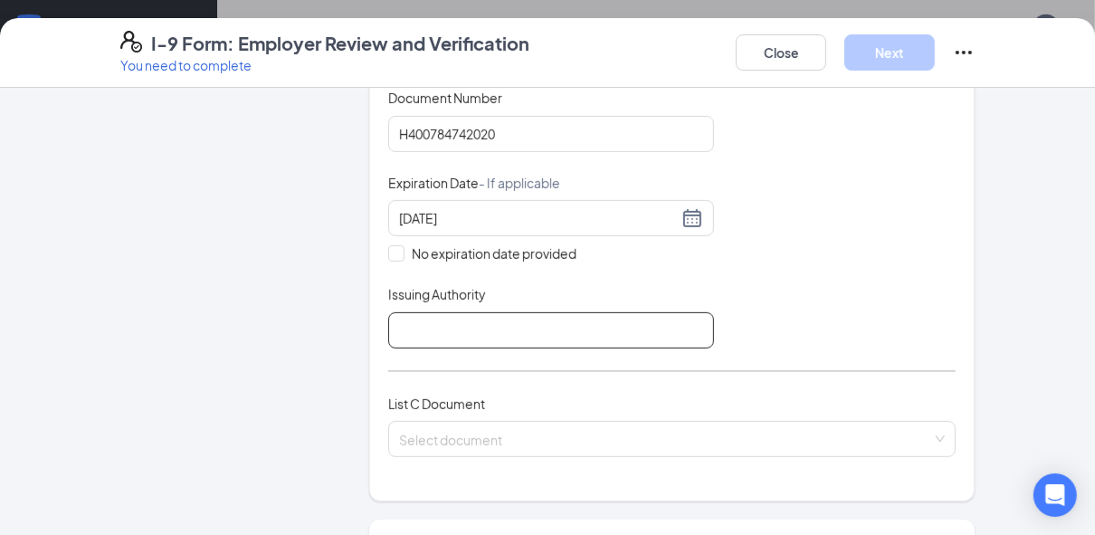
click at [503, 312] on input "Issuing Authority" at bounding box center [551, 330] width 326 height 36
type input "Florida"
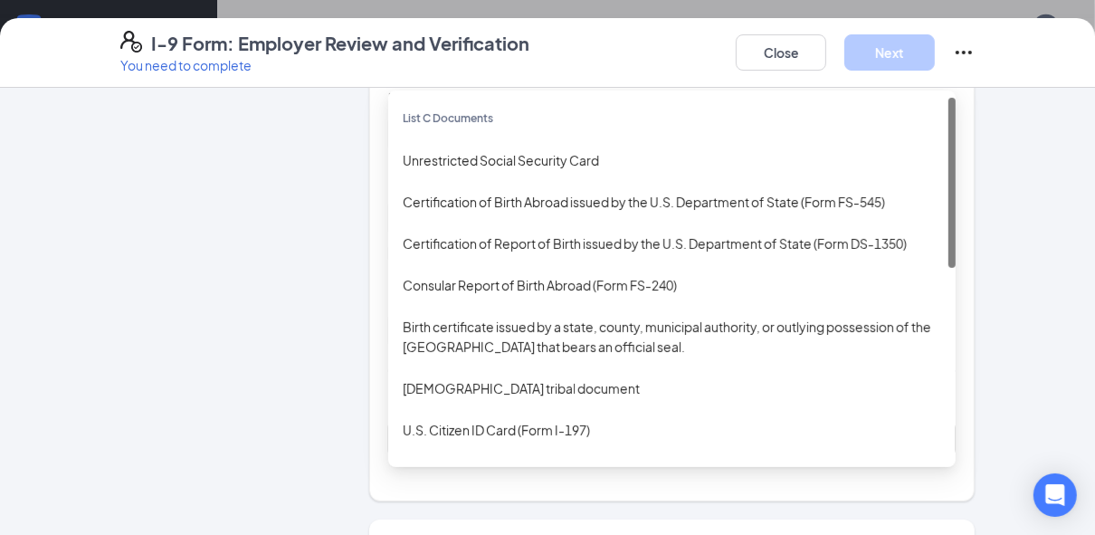
click at [474, 435] on div "Select document List C Documents Unrestricted Social Security Card Certificatio…" at bounding box center [671, 439] width 567 height 36
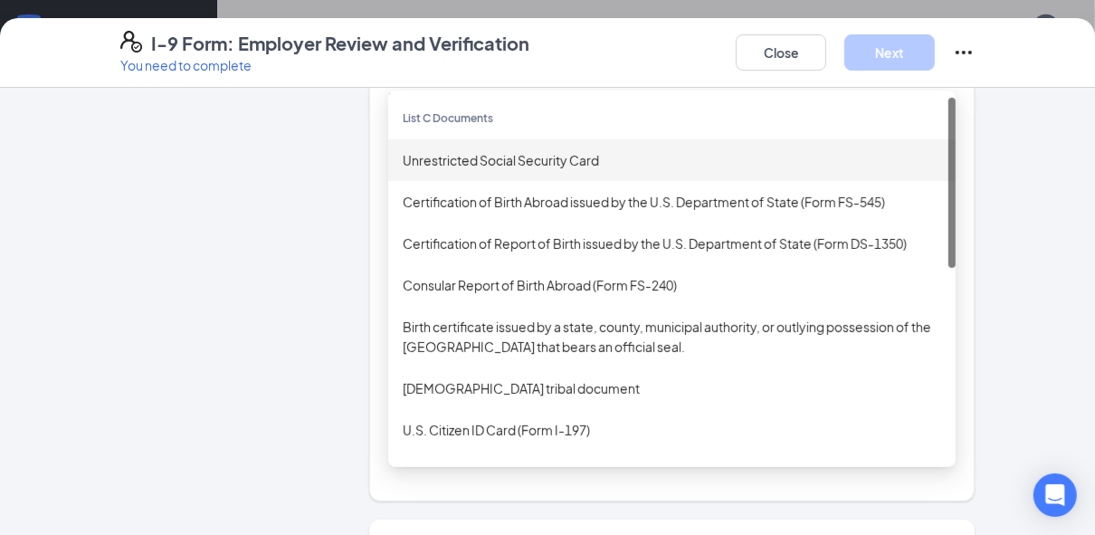
click at [470, 160] on div "Unrestricted Social Security Card" at bounding box center [672, 160] width 538 height 20
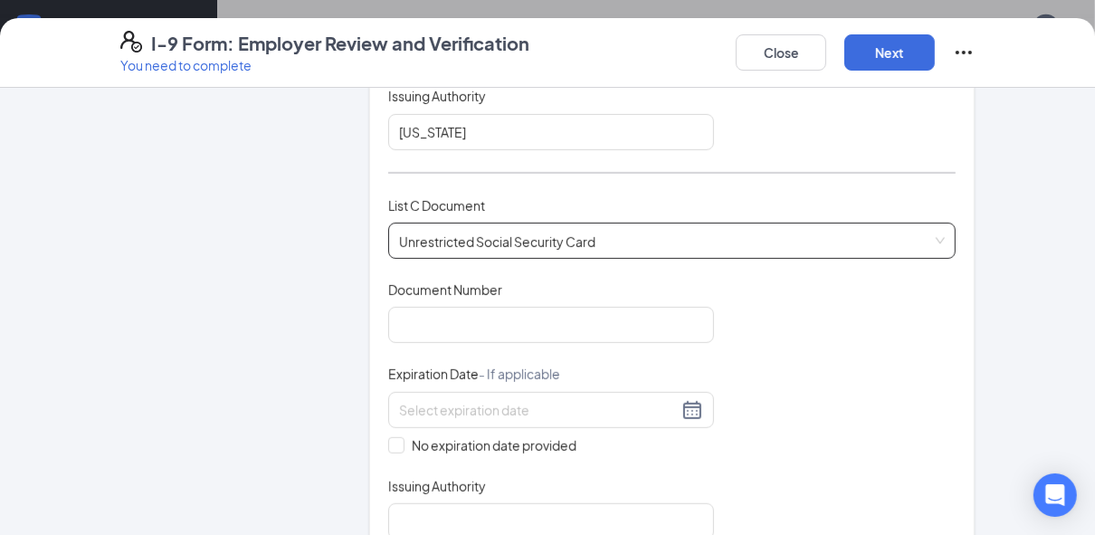
scroll to position [651, 0]
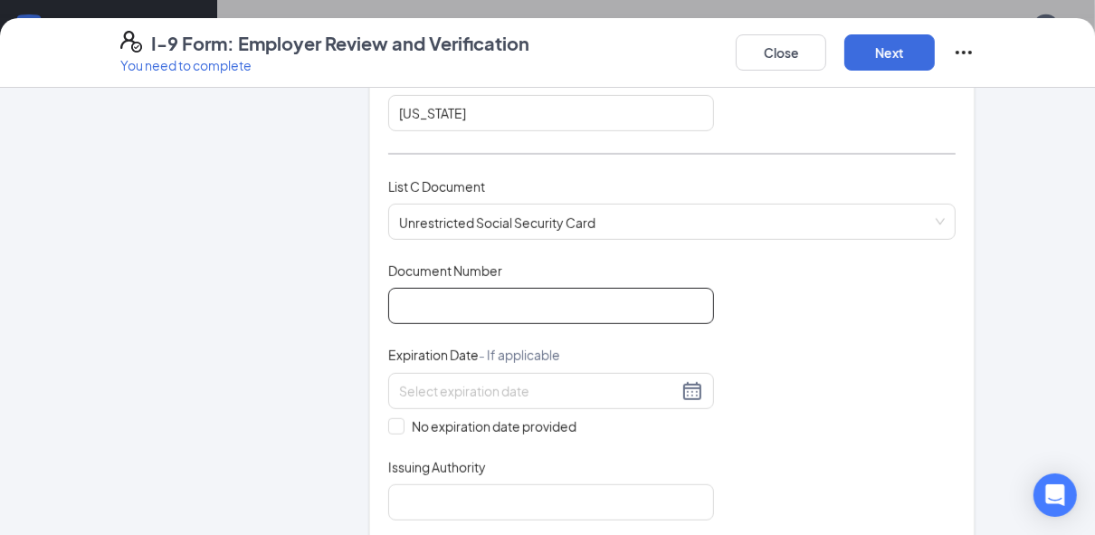
click at [498, 300] on input "Document Number" at bounding box center [551, 306] width 326 height 36
type input "445681966"
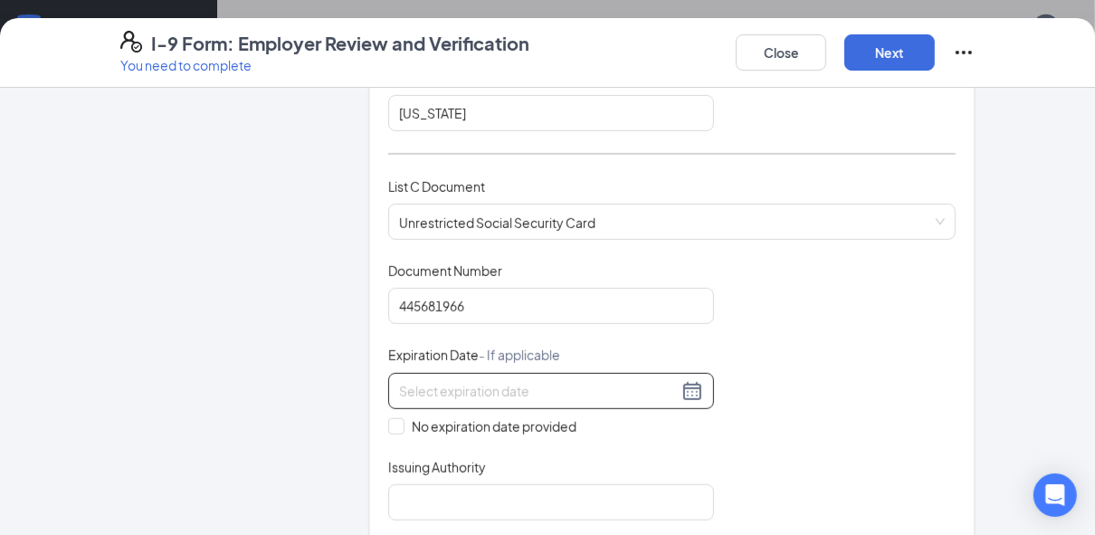
click at [683, 393] on div at bounding box center [551, 391] width 304 height 22
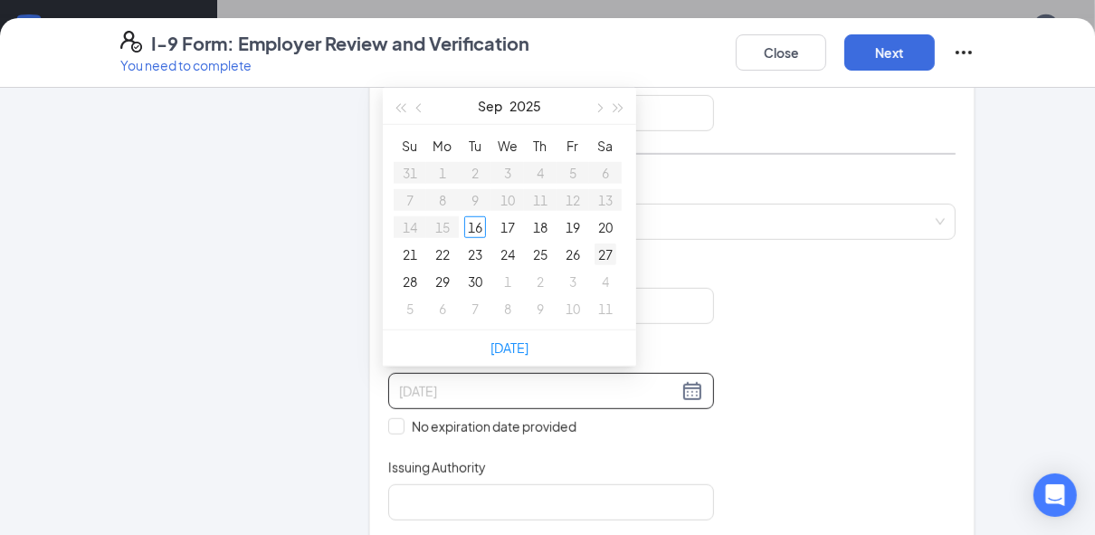
type input "09/27/2025"
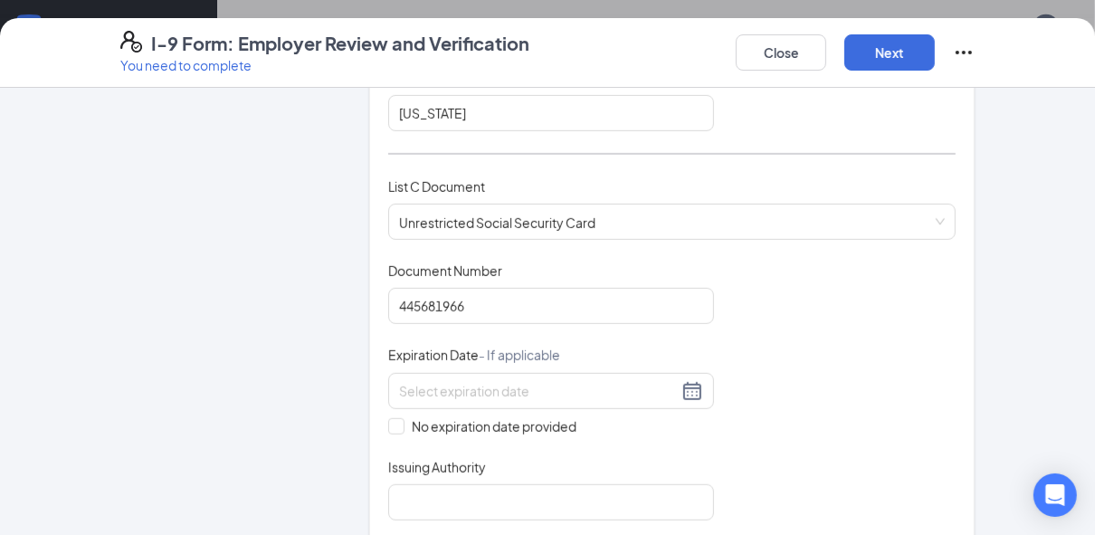
click at [685, 243] on div "List C Document Unrestricted Social Security Card Unrestricted Social Security …" at bounding box center [671, 218] width 567 height 85
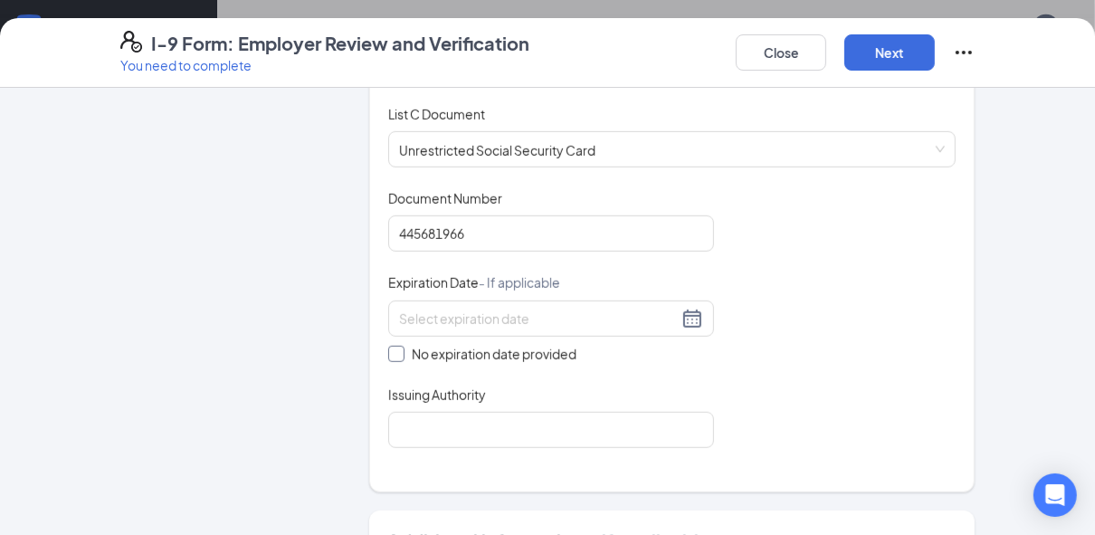
click at [391, 354] on span at bounding box center [396, 354] width 16 height 16
click at [391, 354] on input "No expiration date provided" at bounding box center [394, 352] width 13 height 13
checkbox input "true"
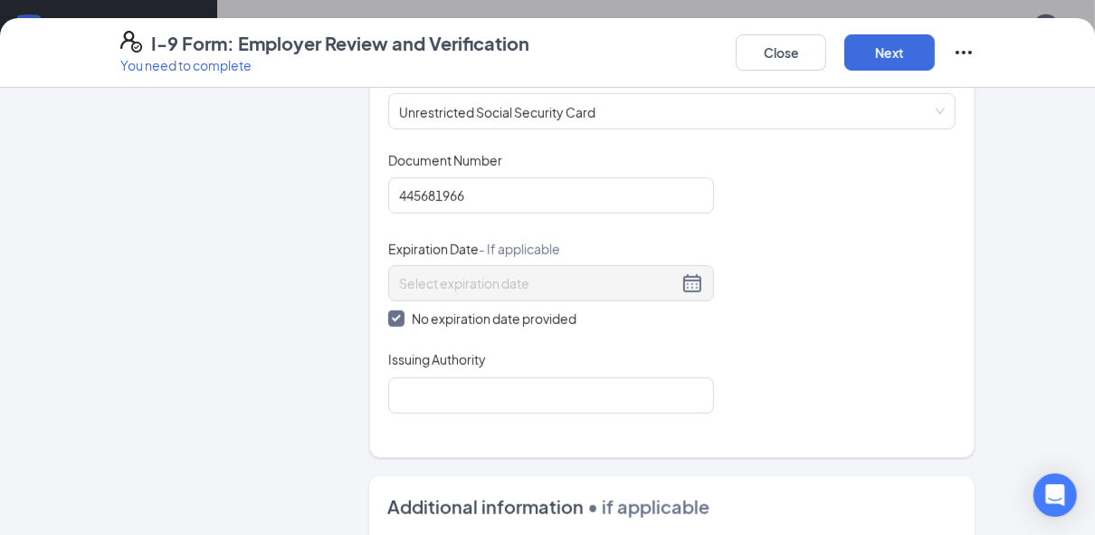
scroll to position [796, 0]
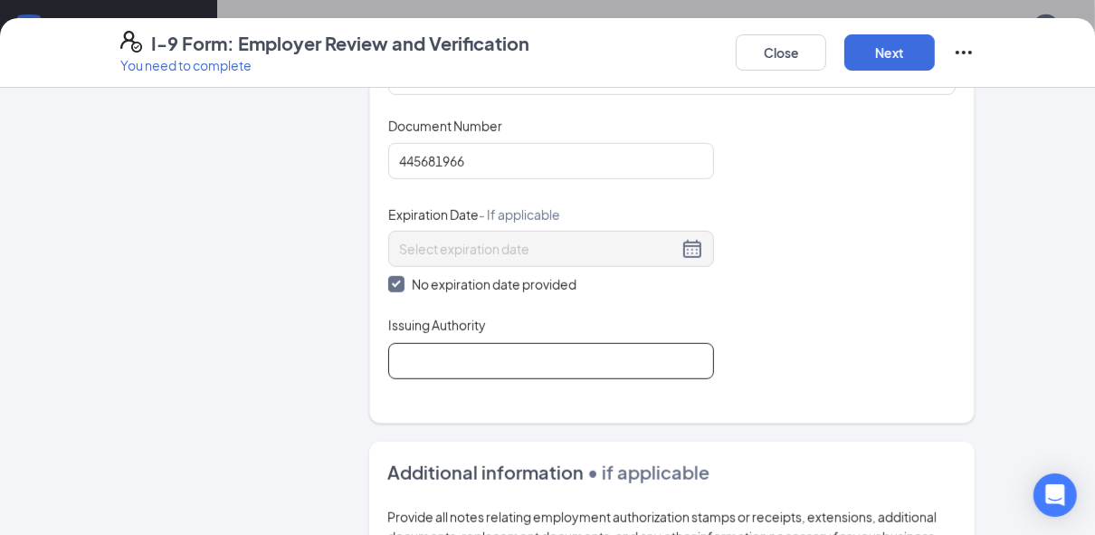
click at [519, 367] on input "Issuing Authority" at bounding box center [551, 361] width 326 height 36
type input "SSA"
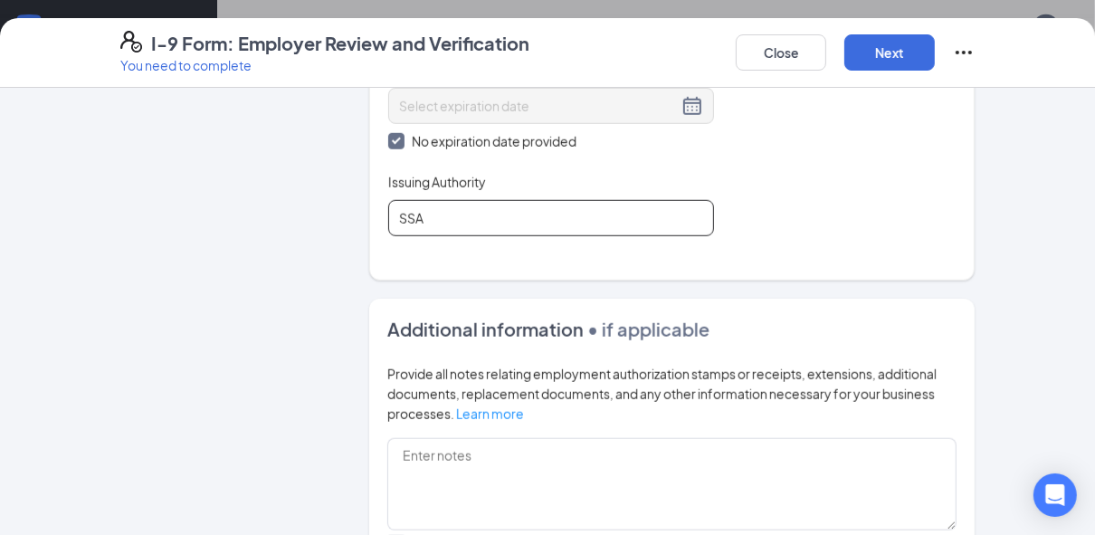
scroll to position [887, 0]
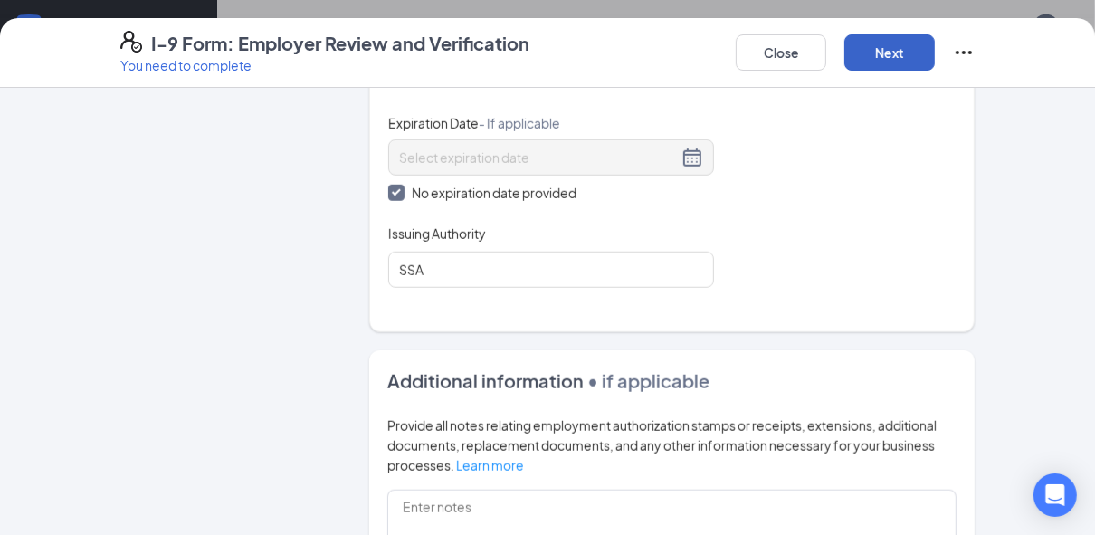
click at [886, 52] on button "Next" at bounding box center [889, 52] width 90 height 36
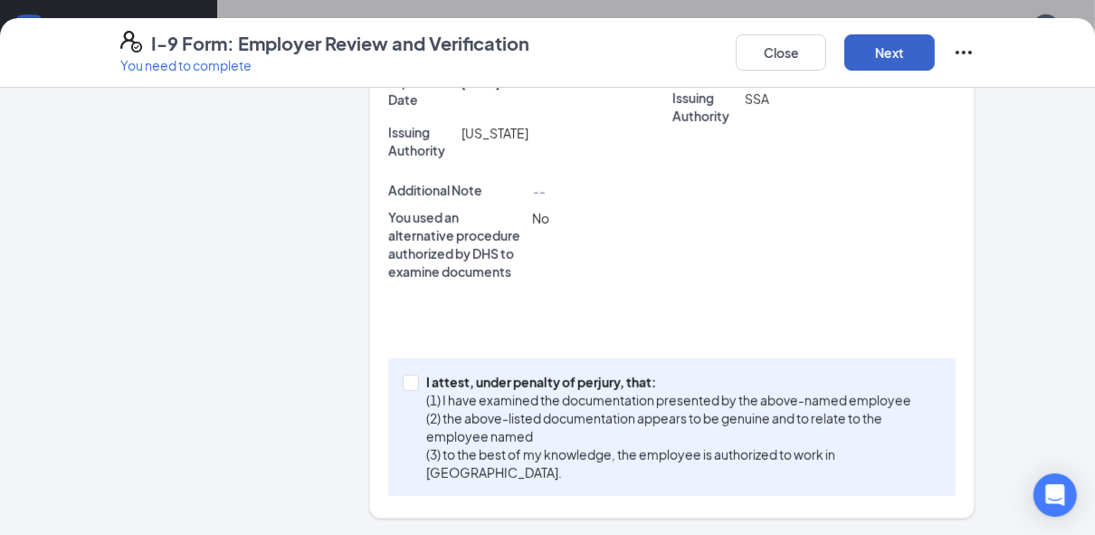
scroll to position [861, 0]
click at [412, 381] on span at bounding box center [411, 382] width 16 height 16
click at [412, 381] on input "I attest, under penalty of perjury, that: (1) I have examined the documentation…" at bounding box center [409, 380] width 13 height 13
checkbox input "true"
click at [900, 50] on button "Next" at bounding box center [889, 52] width 90 height 36
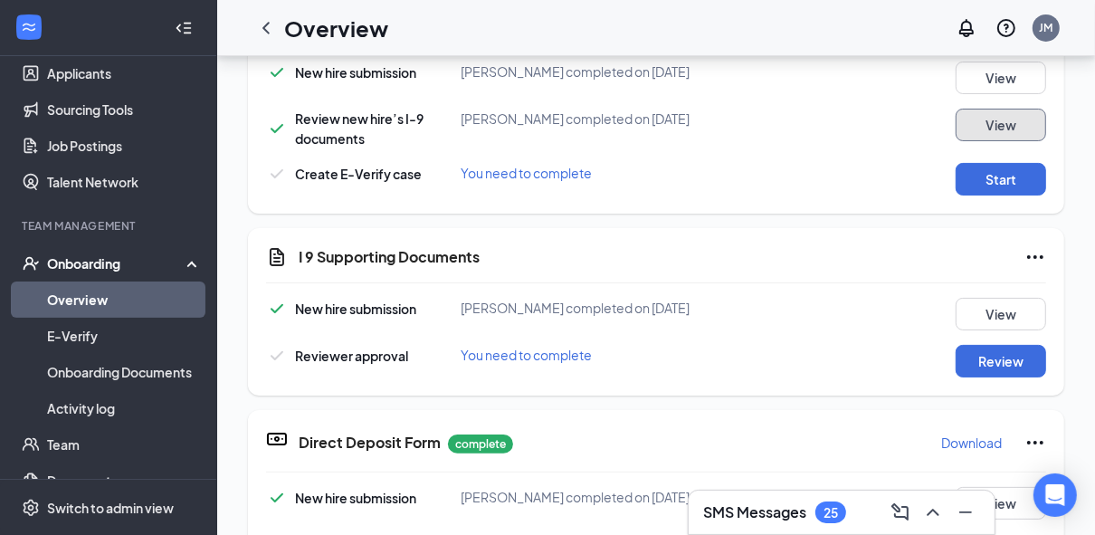
scroll to position [425, 0]
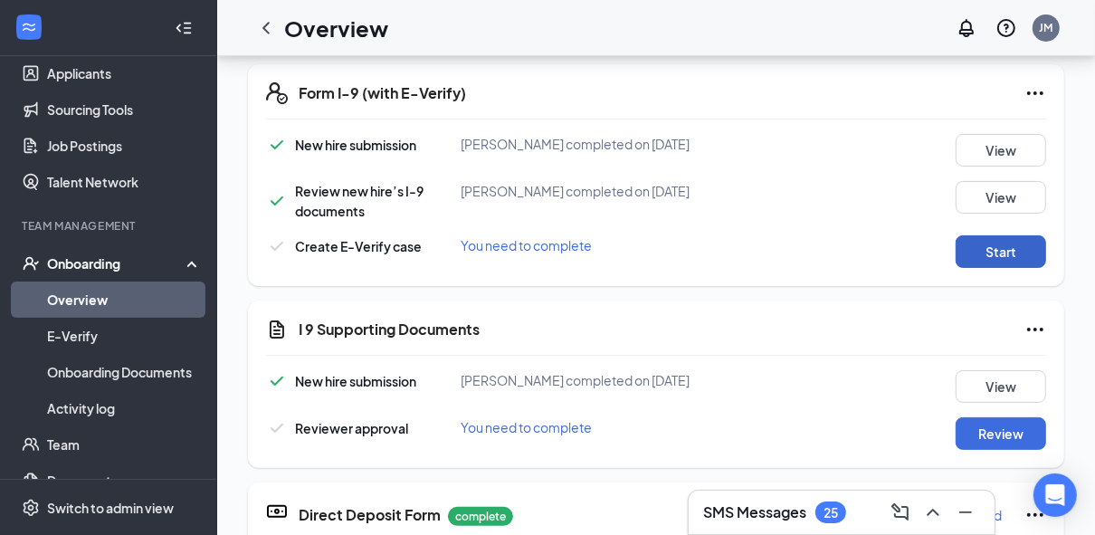
click at [970, 244] on button "Start" at bounding box center [1000, 251] width 90 height 33
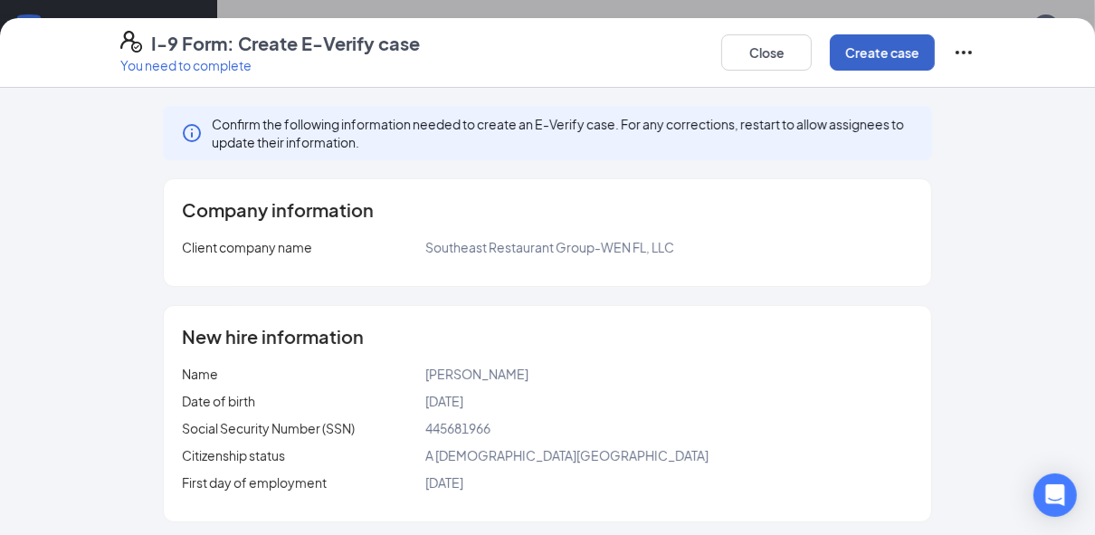
click at [885, 37] on button "Create case" at bounding box center [882, 52] width 105 height 36
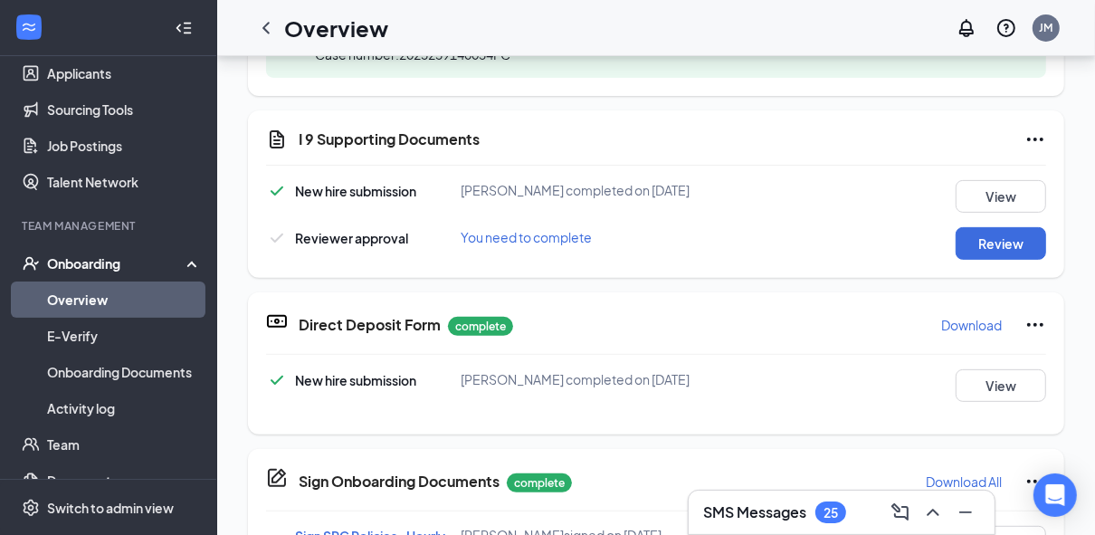
scroll to position [507, 0]
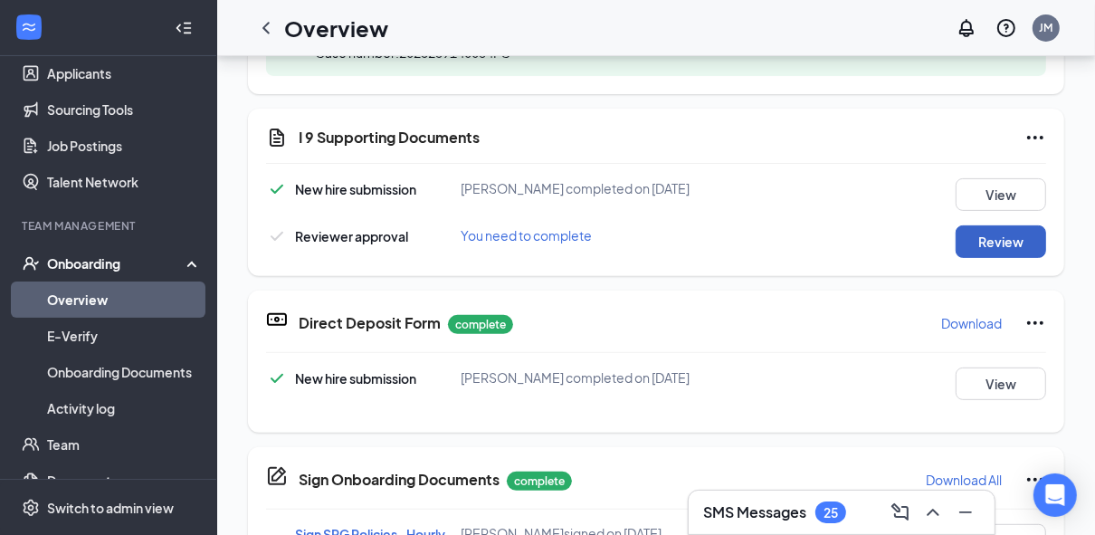
click at [964, 245] on button "Review" at bounding box center [1000, 241] width 90 height 33
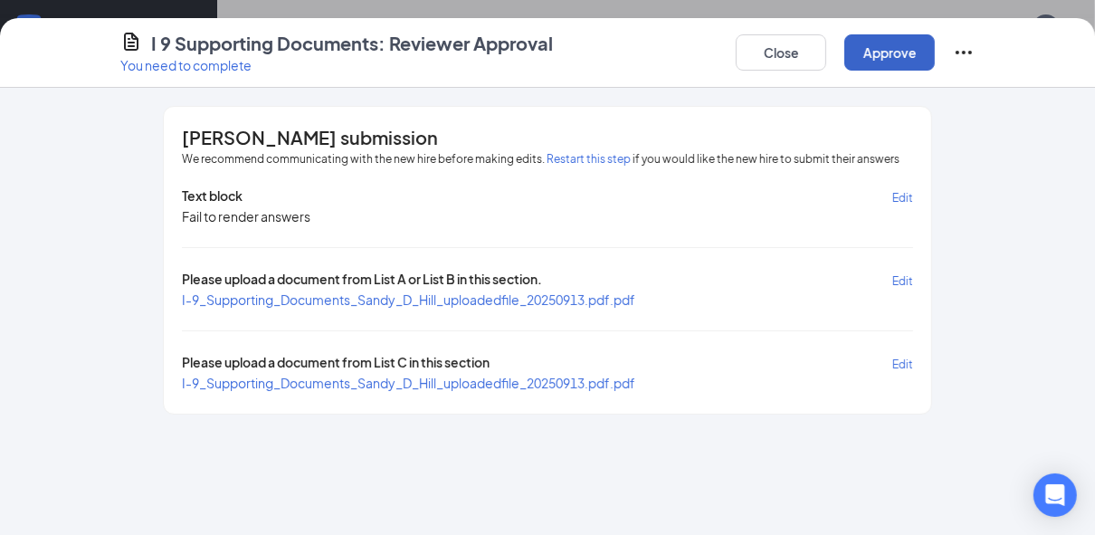
click at [875, 55] on button "Approve" at bounding box center [889, 52] width 90 height 36
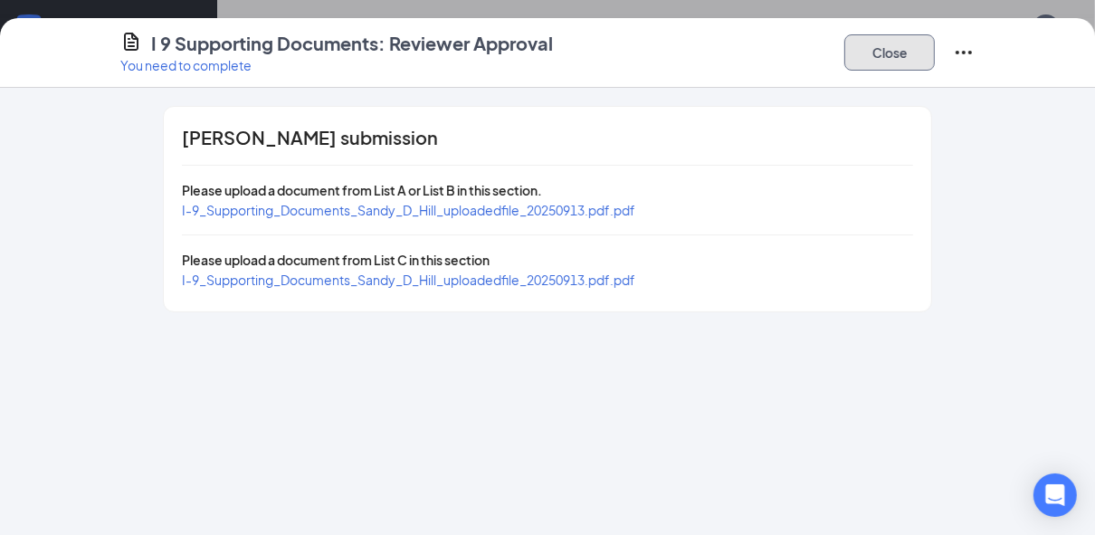
click at [881, 50] on button "Close" at bounding box center [889, 52] width 90 height 36
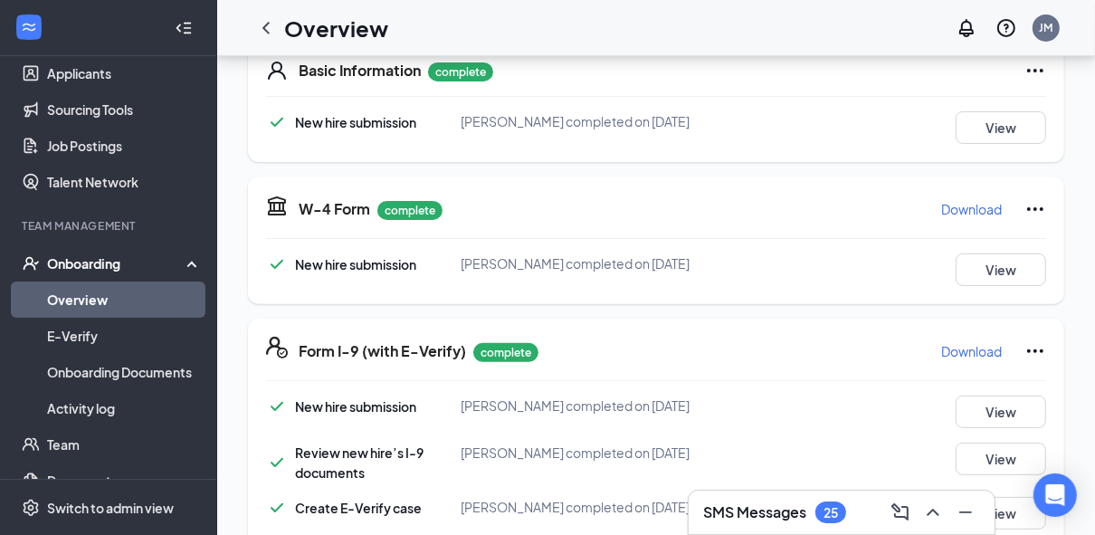
scroll to position [0, 0]
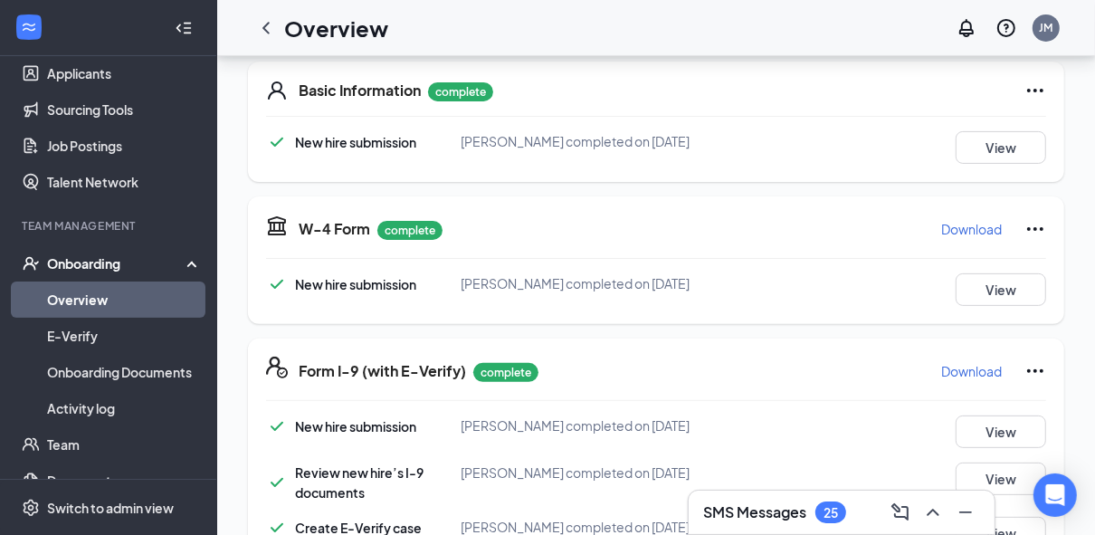
click at [1024, 91] on icon "Ellipses" at bounding box center [1035, 91] width 22 height 22
click at [1024, 90] on icon "Ellipses" at bounding box center [1035, 91] width 22 height 22
click at [147, 299] on link "Overview" at bounding box center [124, 299] width 155 height 36
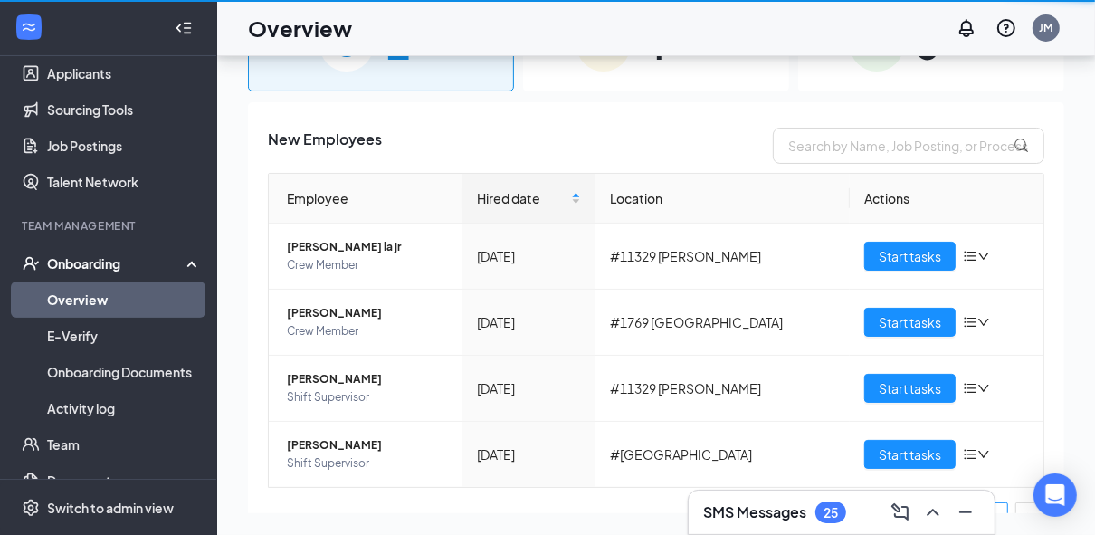
scroll to position [81, 0]
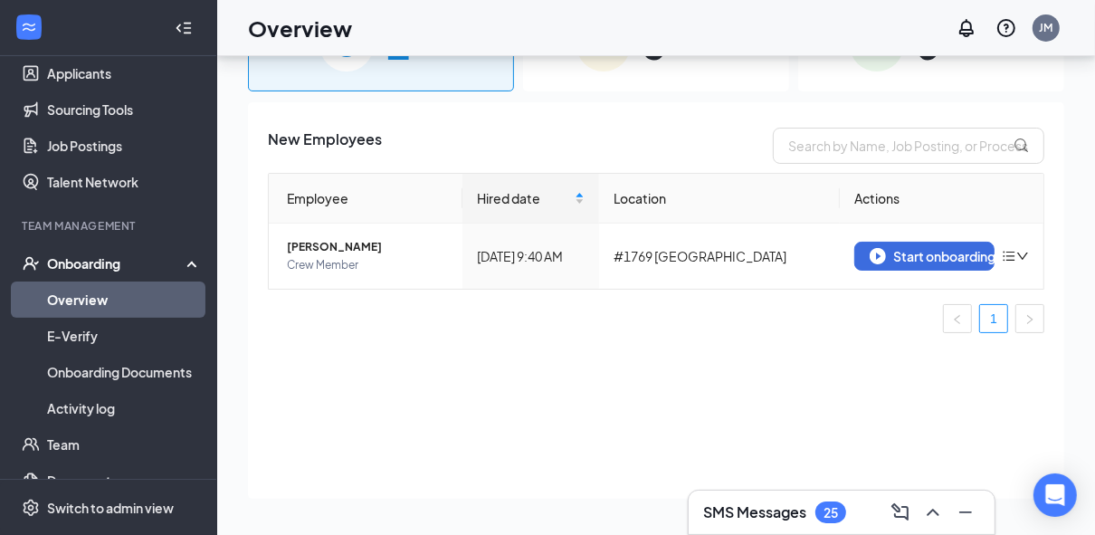
click at [350, 306] on ul "1" at bounding box center [656, 318] width 776 height 29
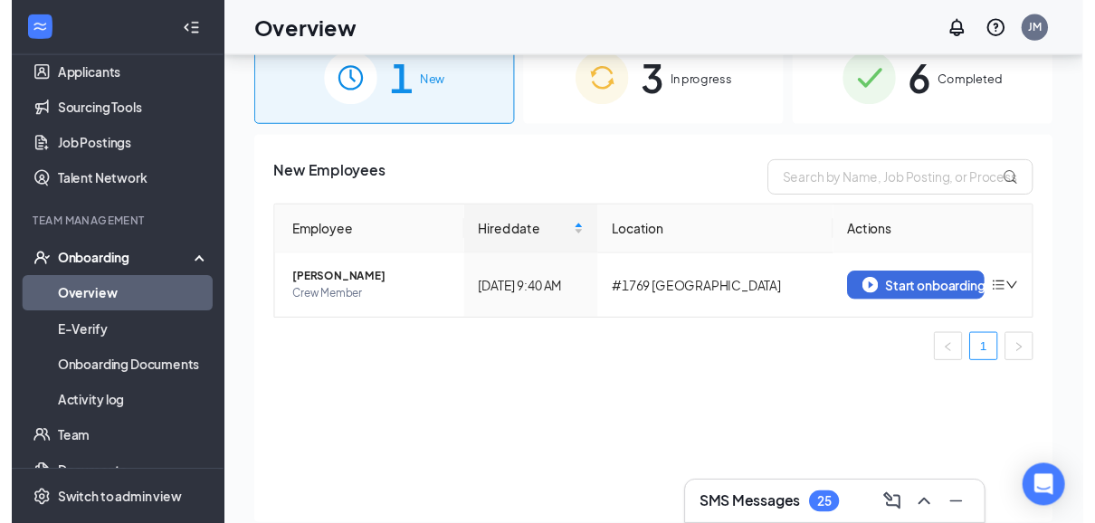
scroll to position [0, 0]
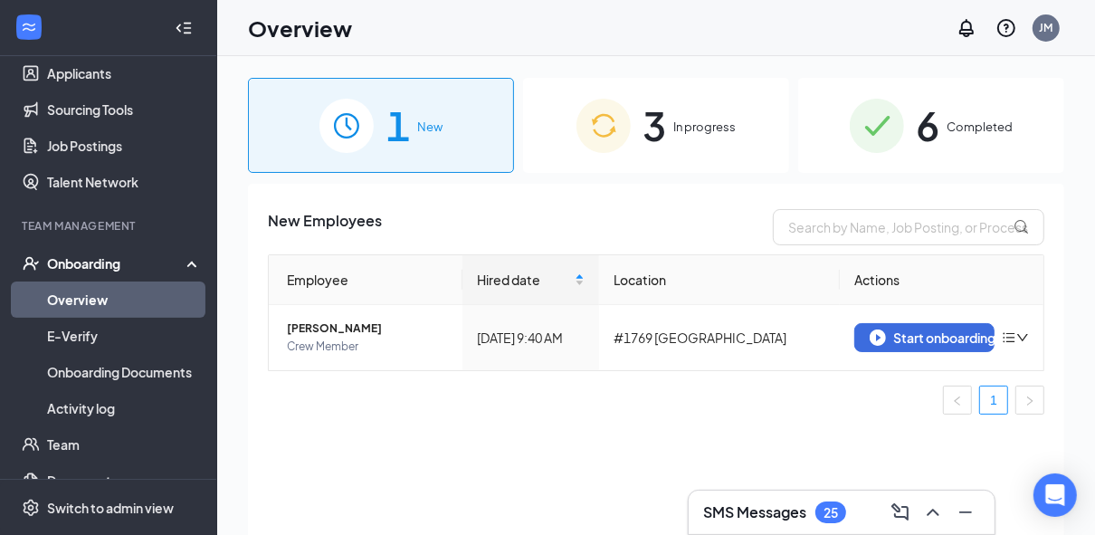
click at [910, 129] on div "6 Completed" at bounding box center [931, 125] width 266 height 95
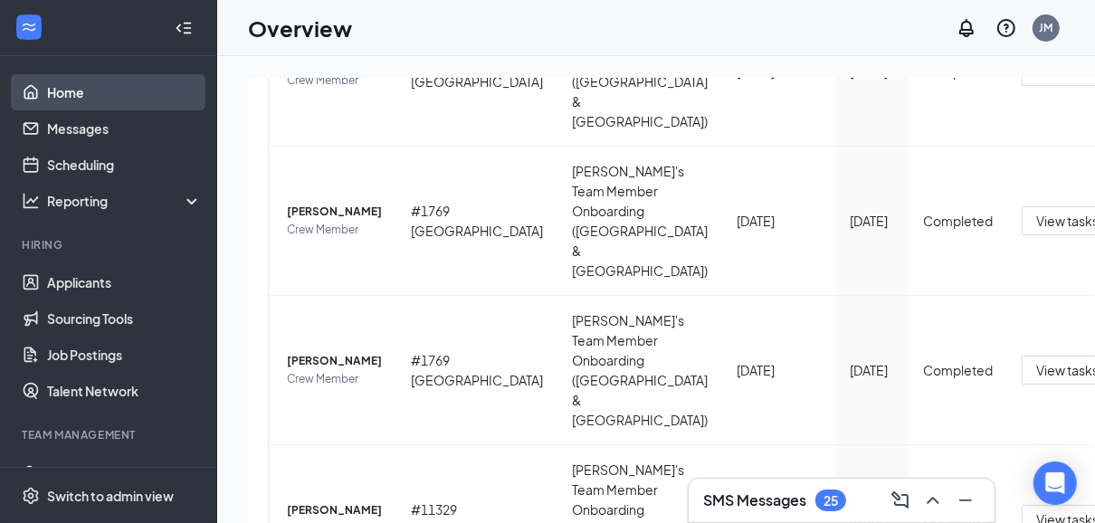
click at [130, 100] on link "Home" at bounding box center [124, 92] width 155 height 36
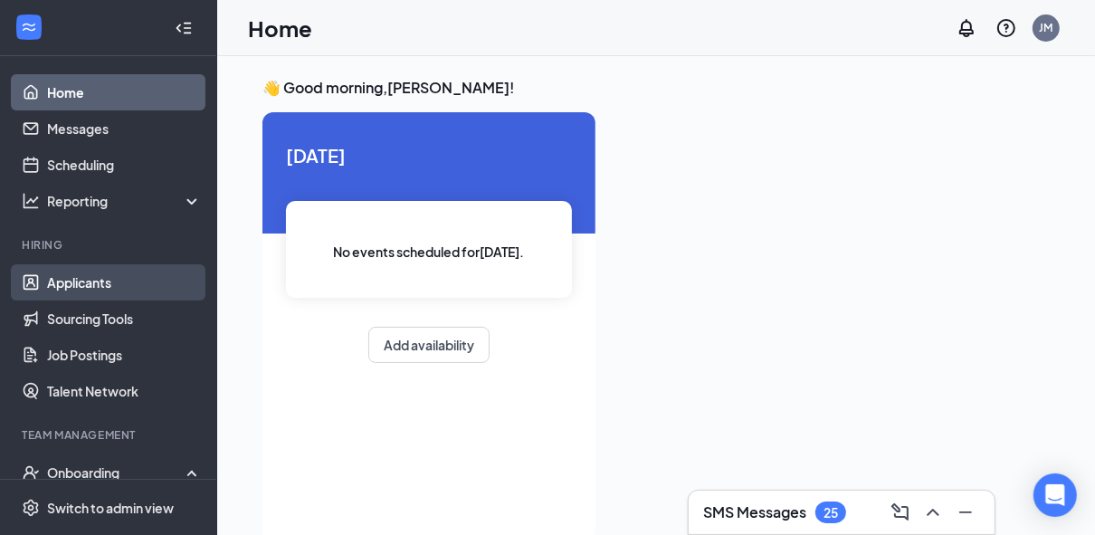
click at [94, 299] on link "Applicants" at bounding box center [124, 282] width 155 height 36
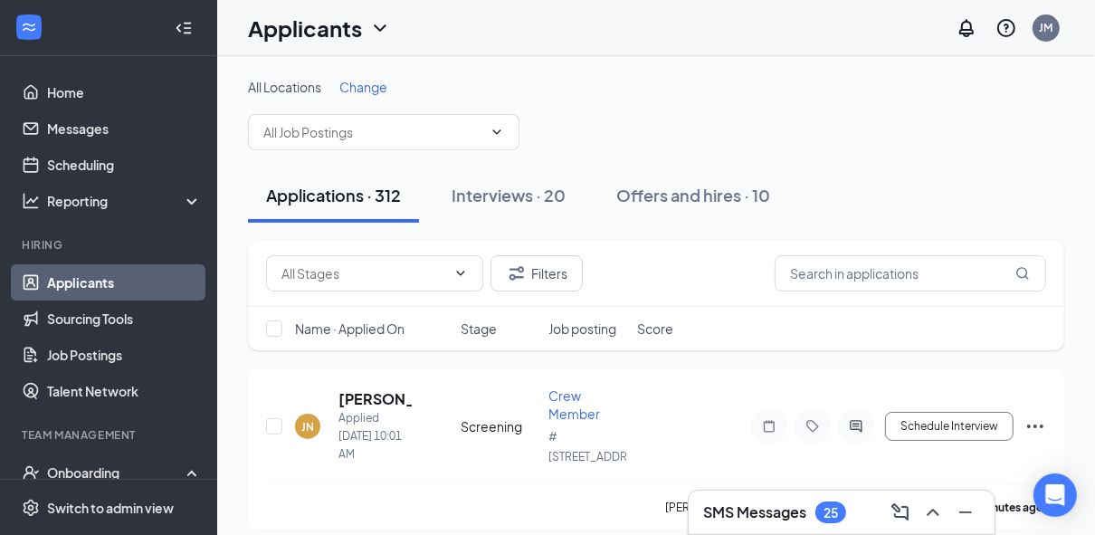
click at [656, 55] on div "Applicants JM" at bounding box center [655, 28] width 877 height 56
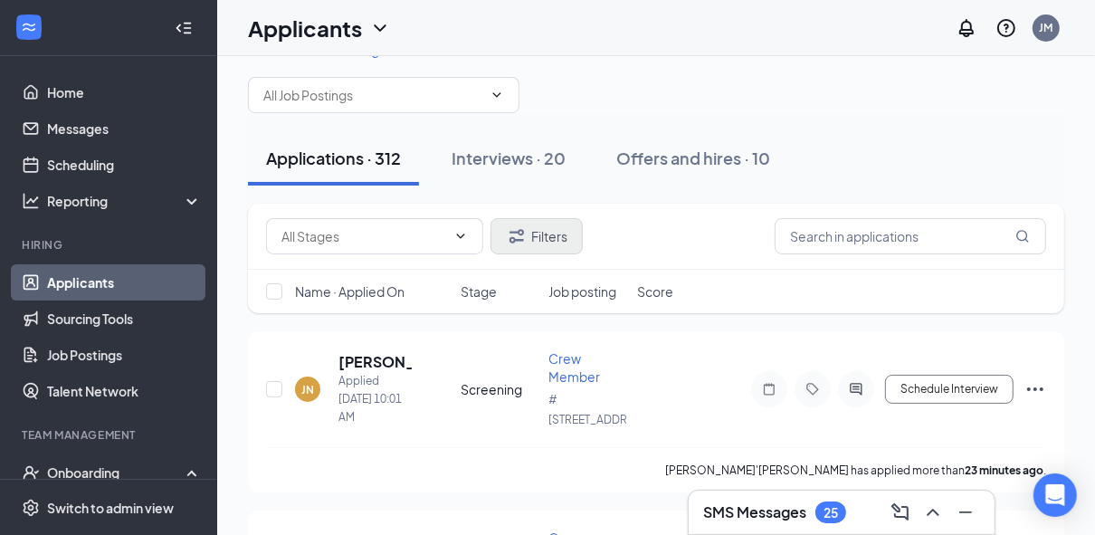
scroll to position [72, 0]
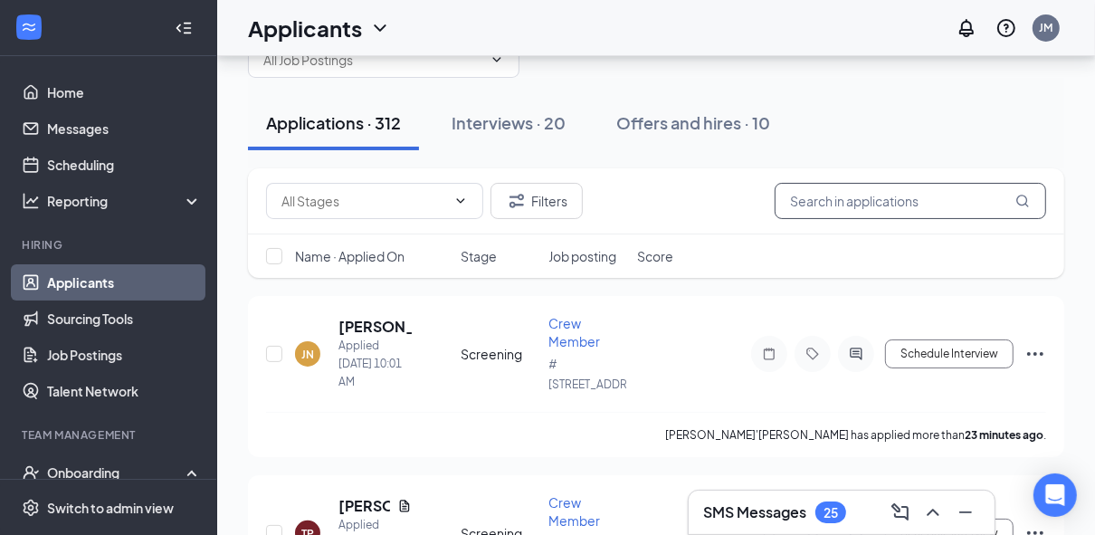
click at [860, 205] on input "text" at bounding box center [909, 201] width 271 height 36
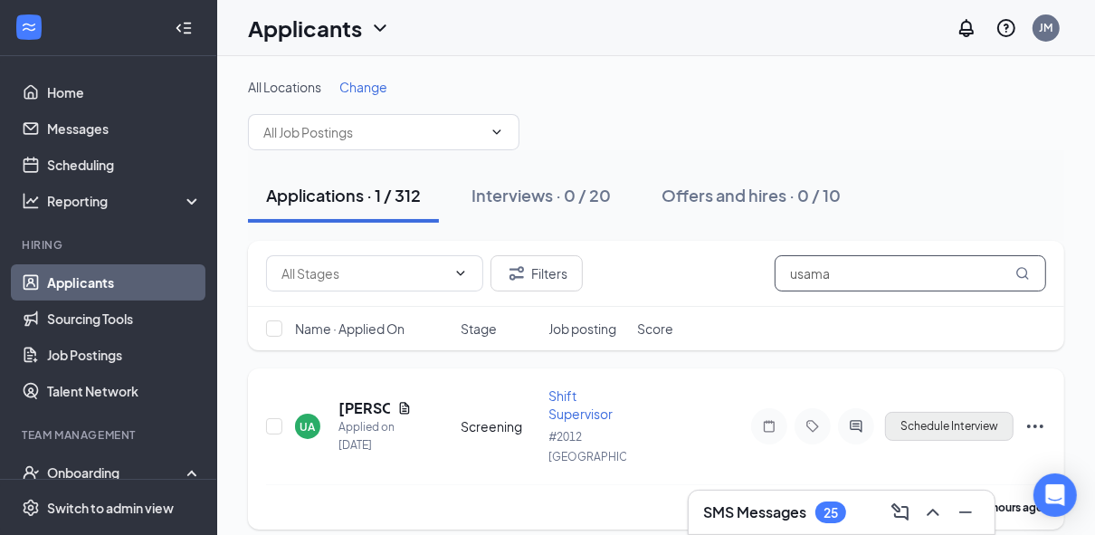
type input "usama"
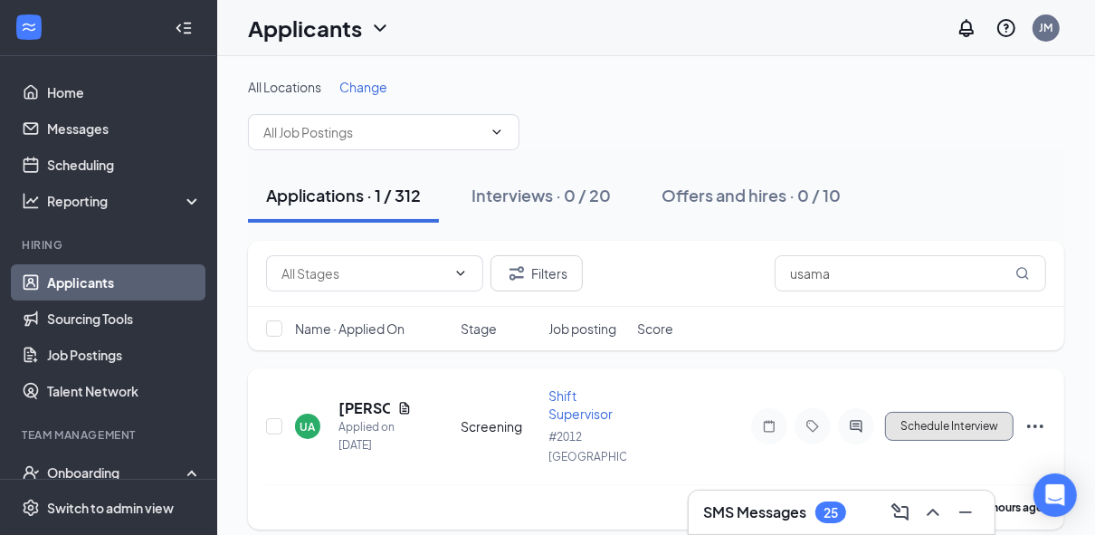
drag, startPoint x: 968, startPoint y: 428, endPoint x: 1018, endPoint y: 424, distance: 49.9
click at [1018, 424] on div "Schedule Interview" at bounding box center [883, 426] width 326 height 36
click at [1029, 421] on icon "Ellipses" at bounding box center [1035, 426] width 22 height 22
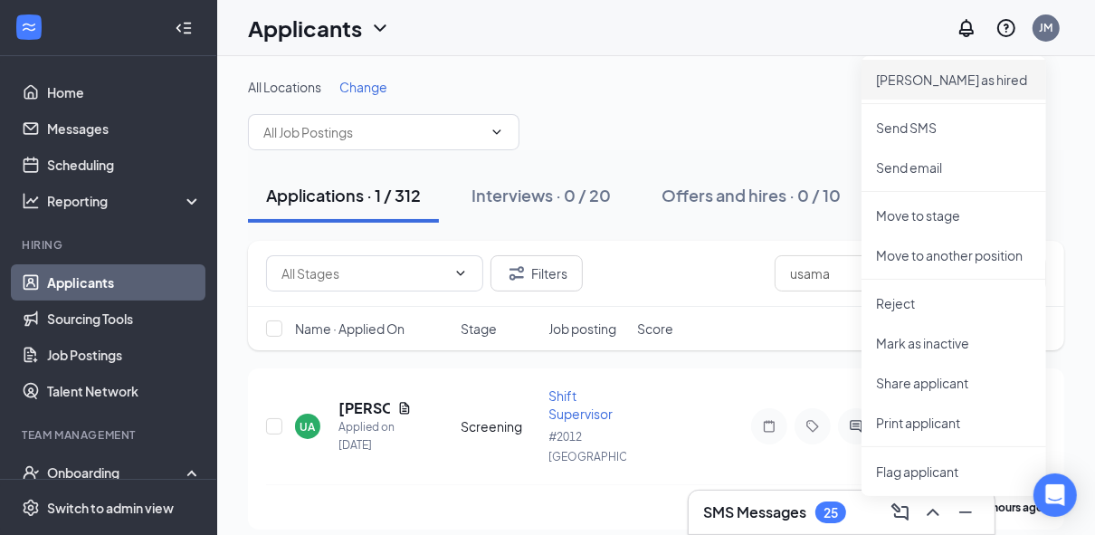
click at [918, 76] on p "Mark as hired" at bounding box center [954, 80] width 156 height 18
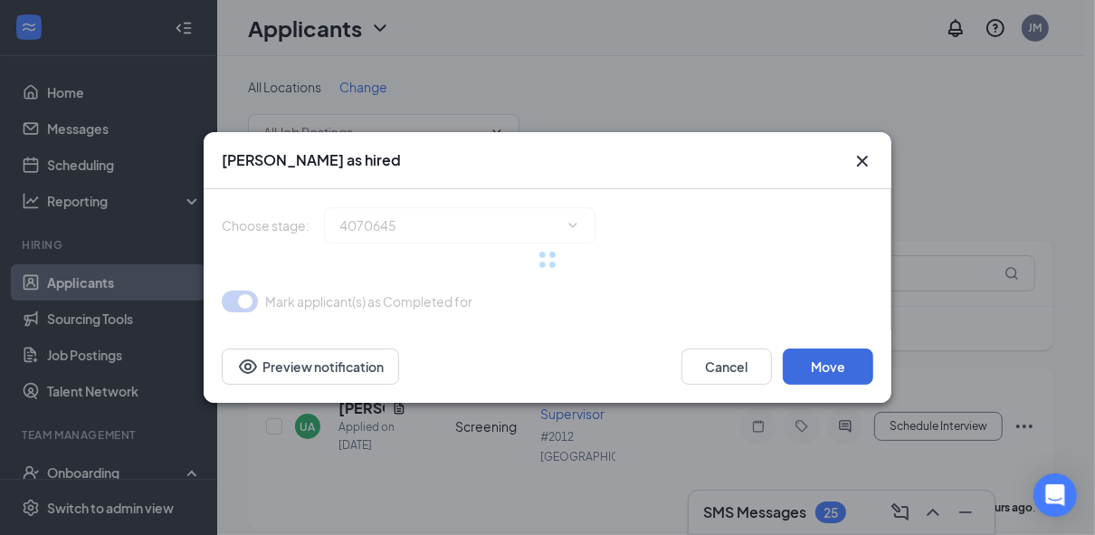
type input "Hiring Complete (final stage)"
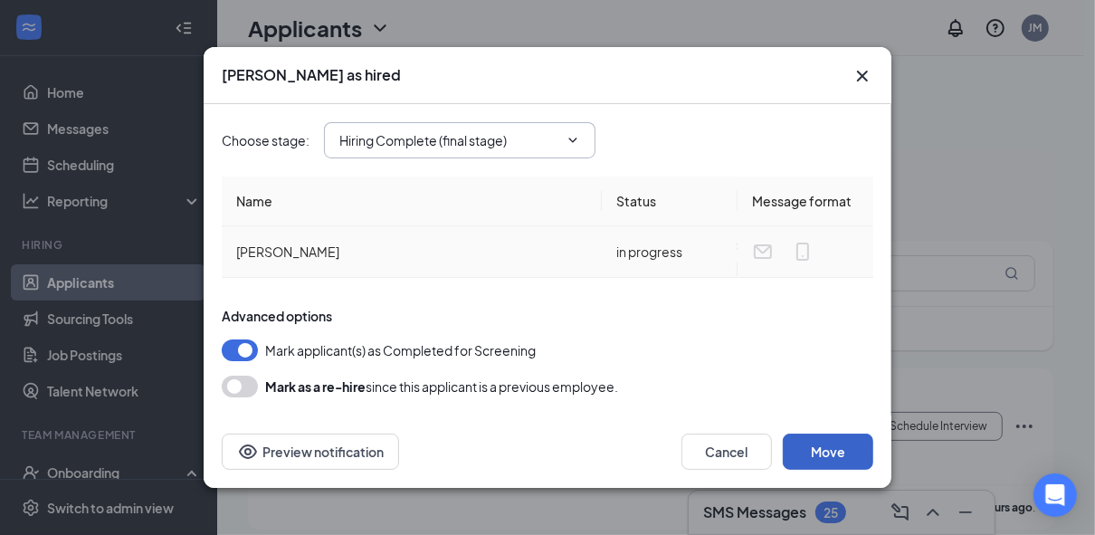
drag, startPoint x: 816, startPoint y: 450, endPoint x: 536, endPoint y: 123, distance: 429.8
click at [536, 127] on div "Mark as hired Choose stage : Hiring Complete (final stage) Name Status Message …" at bounding box center [547, 267] width 687 height 441
click at [529, 131] on input "Hiring Complete (final stage)" at bounding box center [448, 140] width 219 height 20
click at [529, 137] on input "Hiring Complete (final stage)" at bounding box center [448, 140] width 219 height 20
click at [797, 441] on button "Move" at bounding box center [827, 451] width 90 height 36
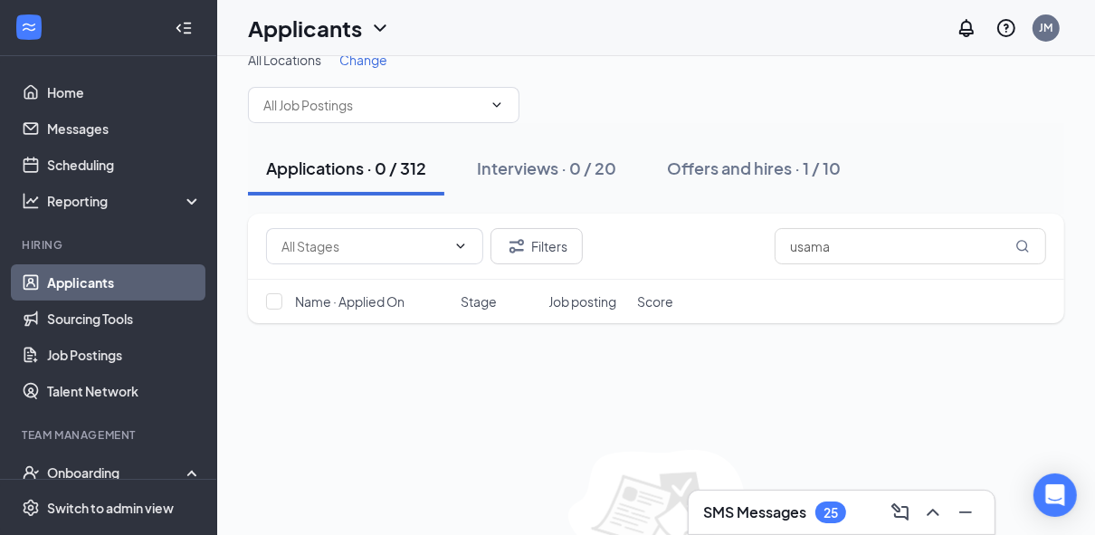
scroll to position [72, 0]
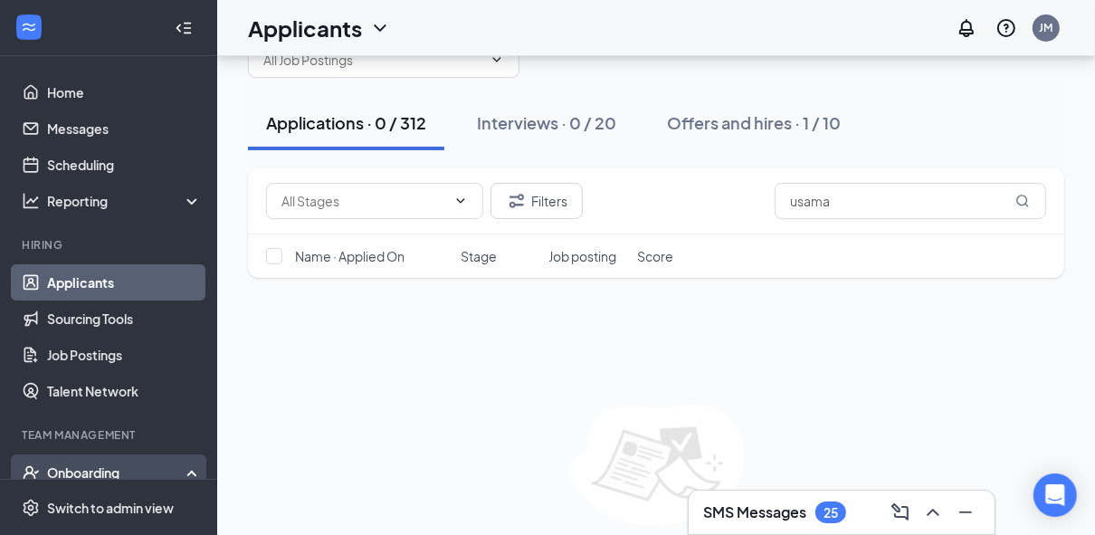
click at [90, 475] on div "Onboarding" at bounding box center [116, 472] width 139 height 18
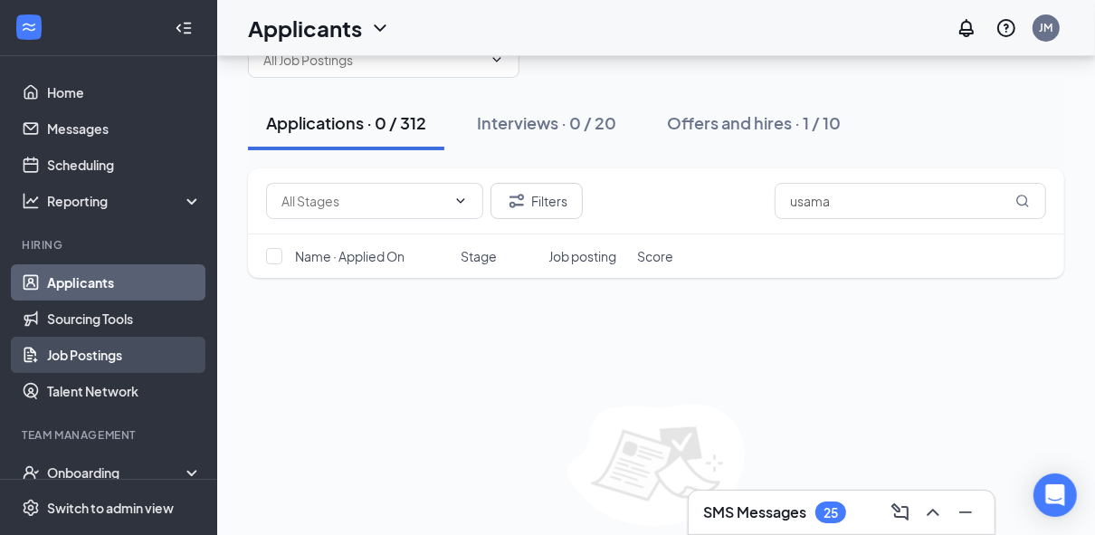
scroll to position [209, 0]
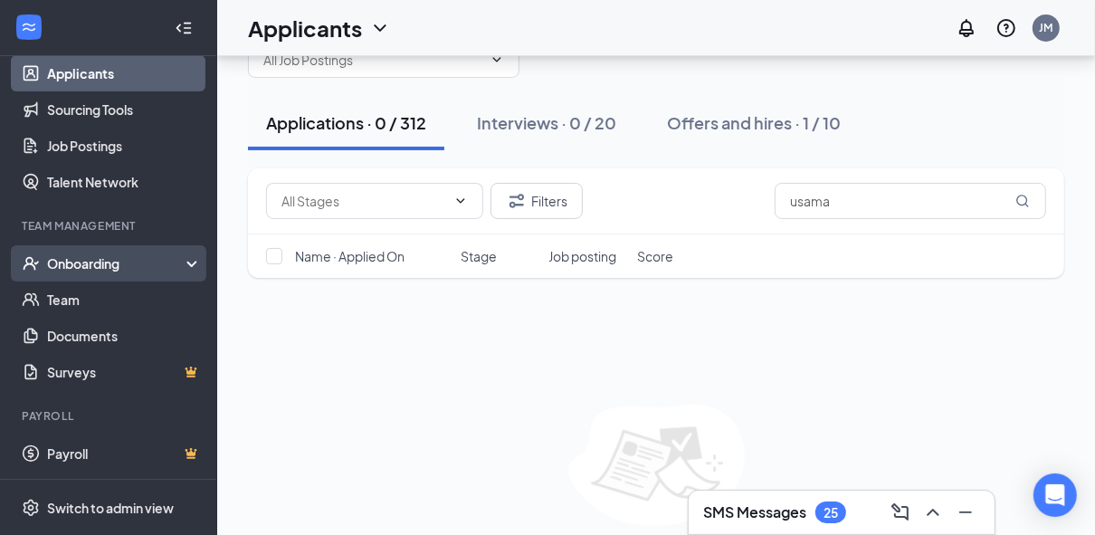
click at [125, 266] on div "Onboarding" at bounding box center [116, 263] width 139 height 18
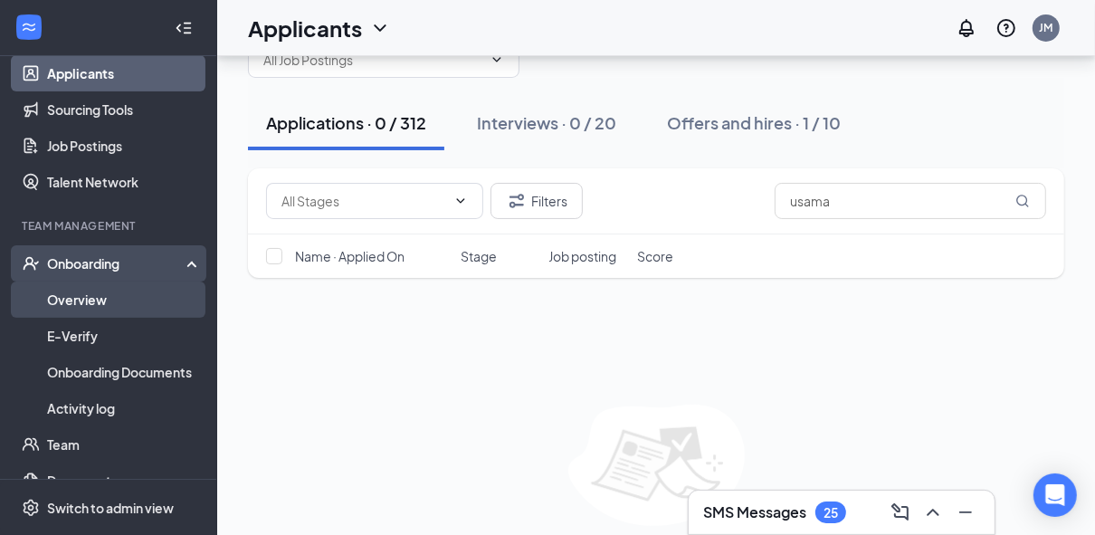
click at [94, 292] on link "Overview" at bounding box center [124, 299] width 155 height 36
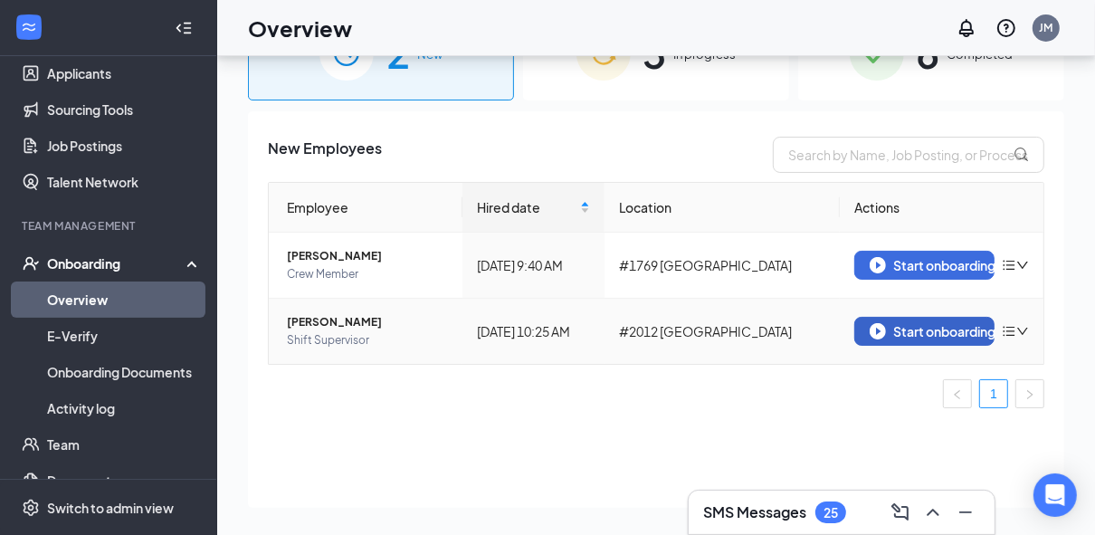
click at [945, 328] on div "Start onboarding" at bounding box center [923, 331] width 109 height 16
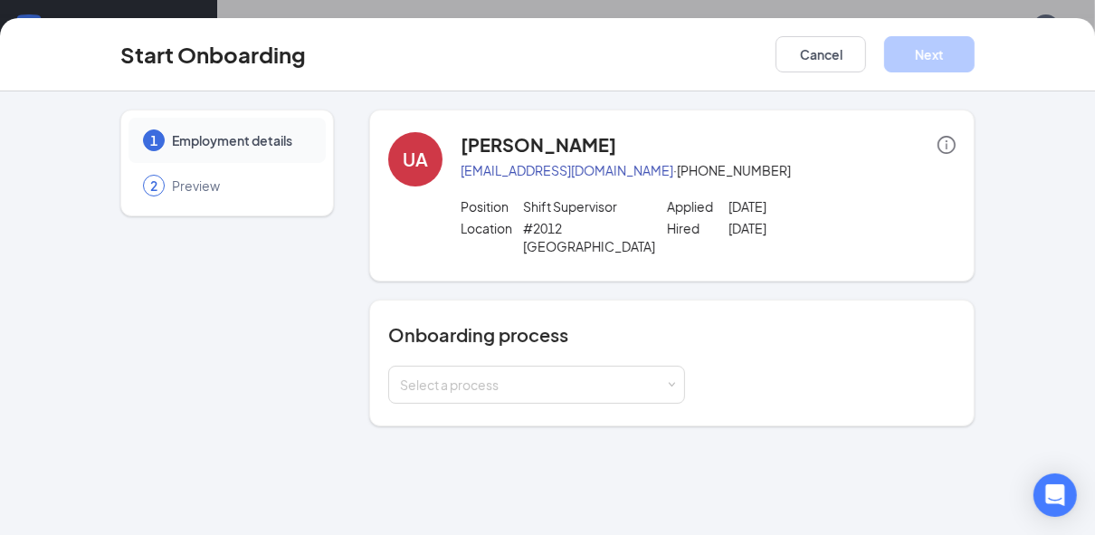
click at [201, 186] on span "Preview" at bounding box center [240, 185] width 136 height 18
click at [449, 375] on div "Select a process" at bounding box center [532, 384] width 265 height 18
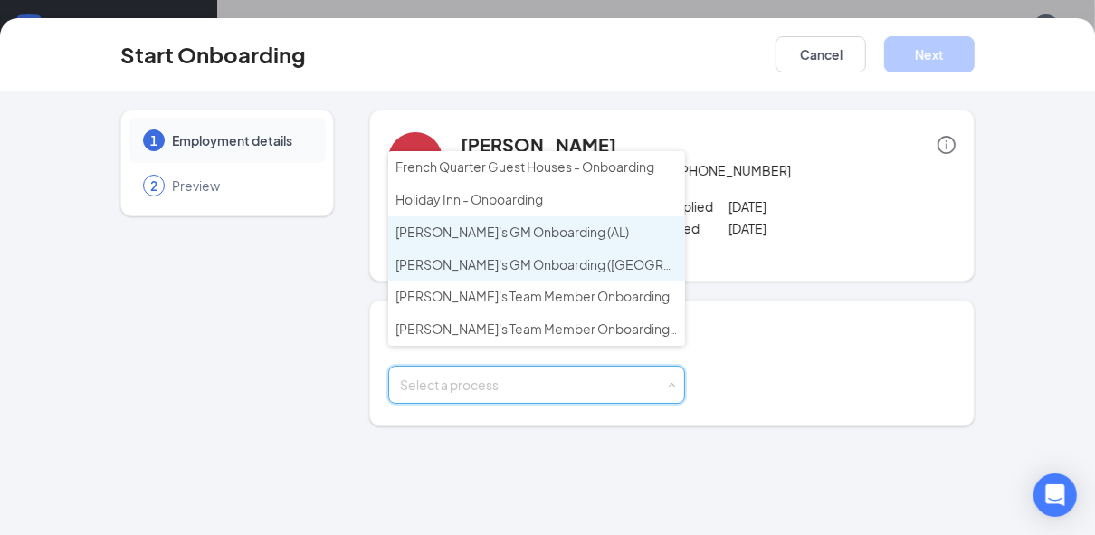
scroll to position [81, 0]
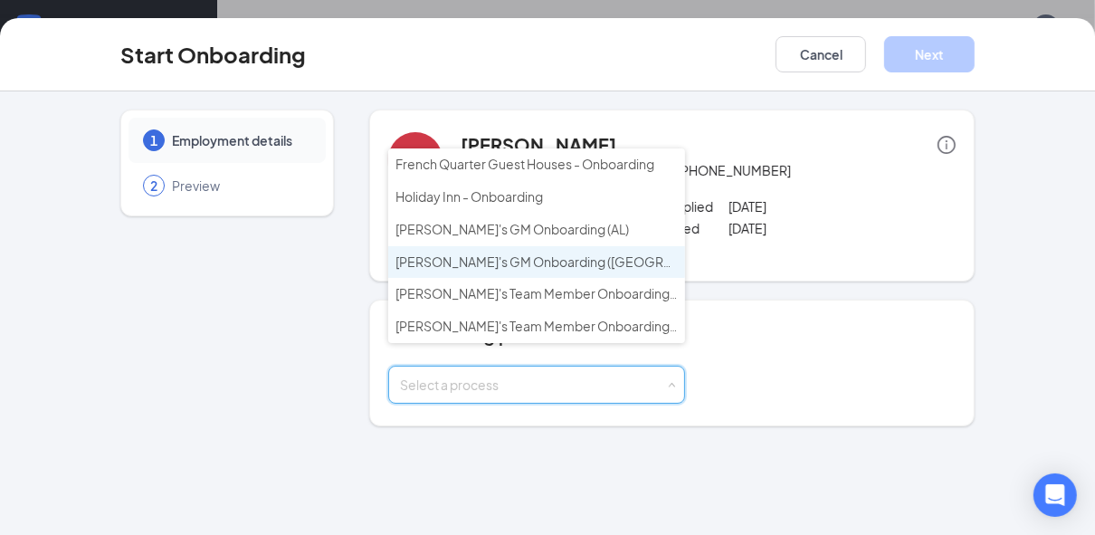
click at [522, 253] on span "Wendy's GM Onboarding (FL & TX)" at bounding box center [643, 261] width 496 height 16
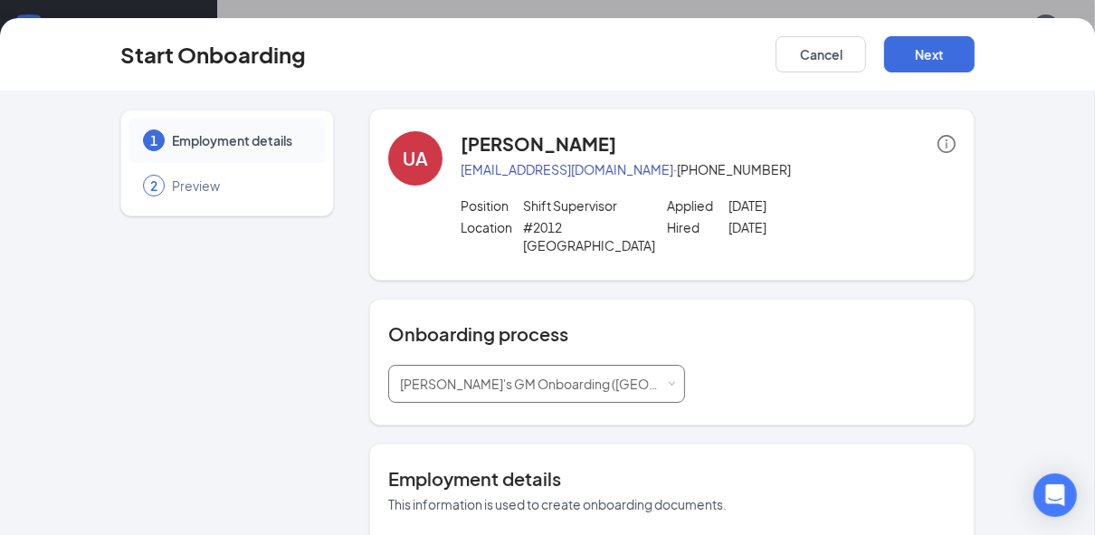
scroll to position [0, 0]
click at [915, 58] on button "Next" at bounding box center [929, 54] width 90 height 36
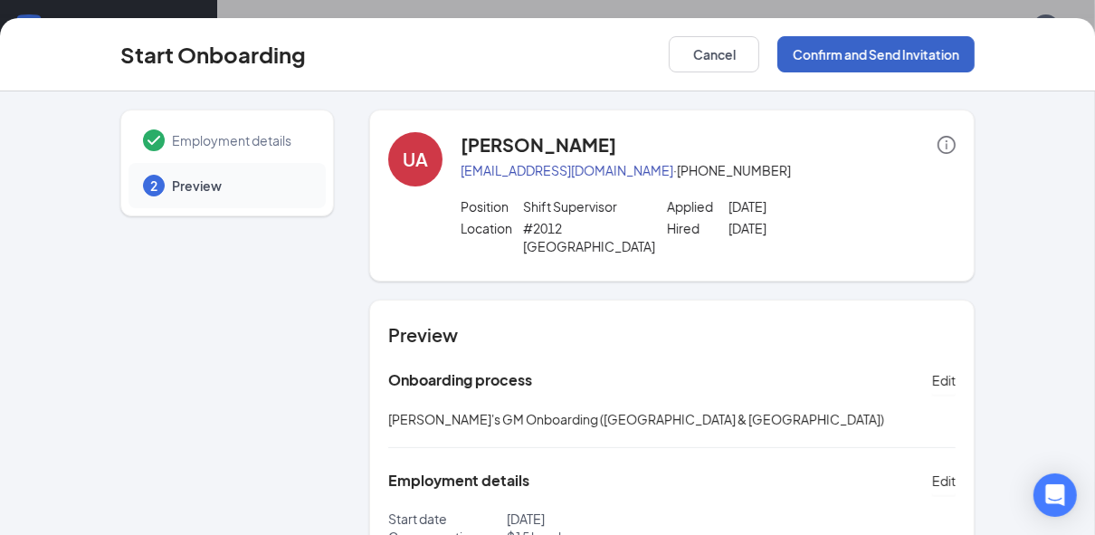
click at [857, 51] on button "Confirm and Send Invitation" at bounding box center [875, 54] width 197 height 36
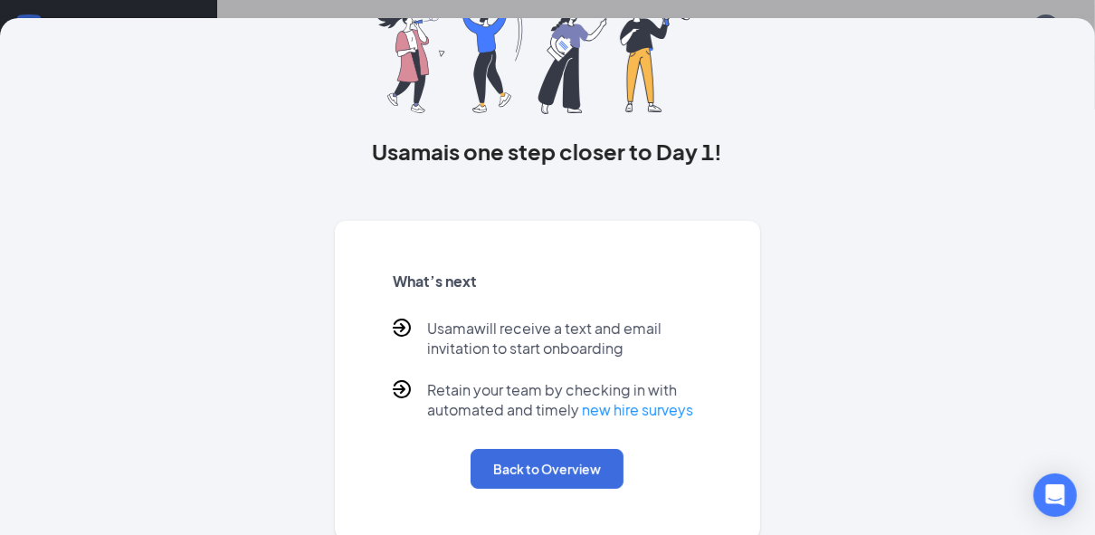
scroll to position [143, 0]
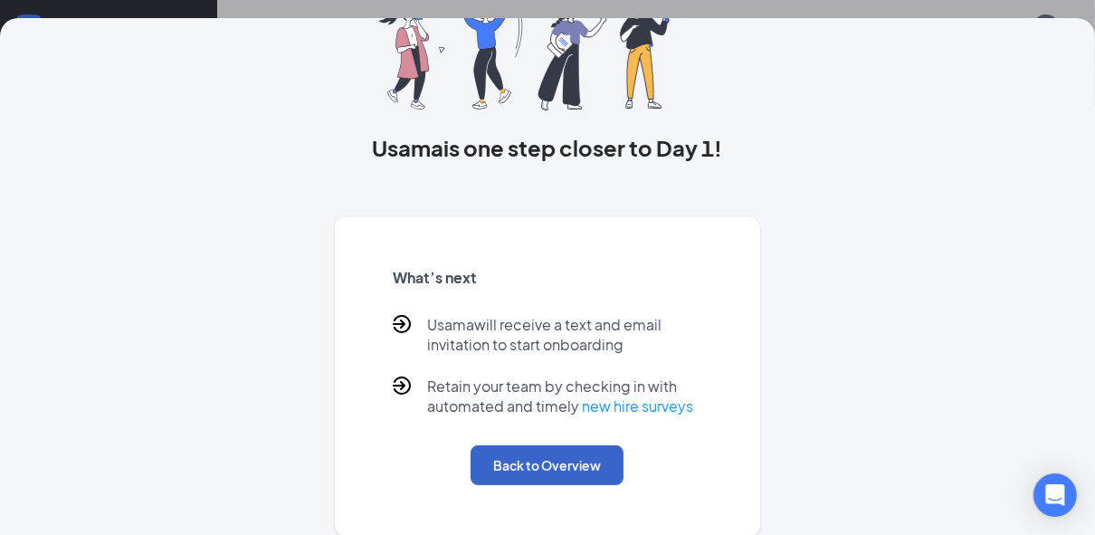
click at [586, 470] on button "Back to Overview" at bounding box center [546, 465] width 153 height 40
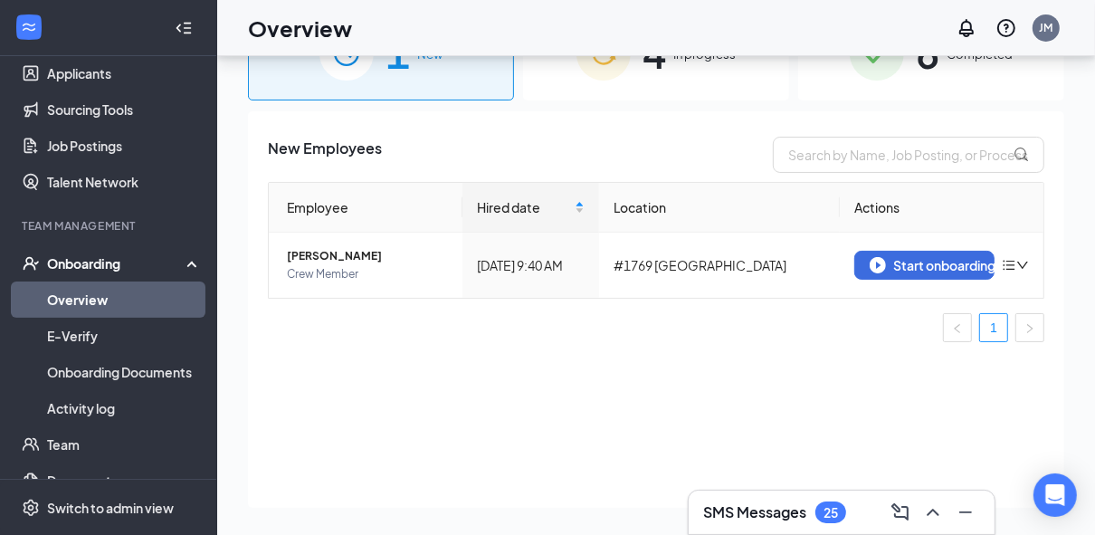
scroll to position [81, 0]
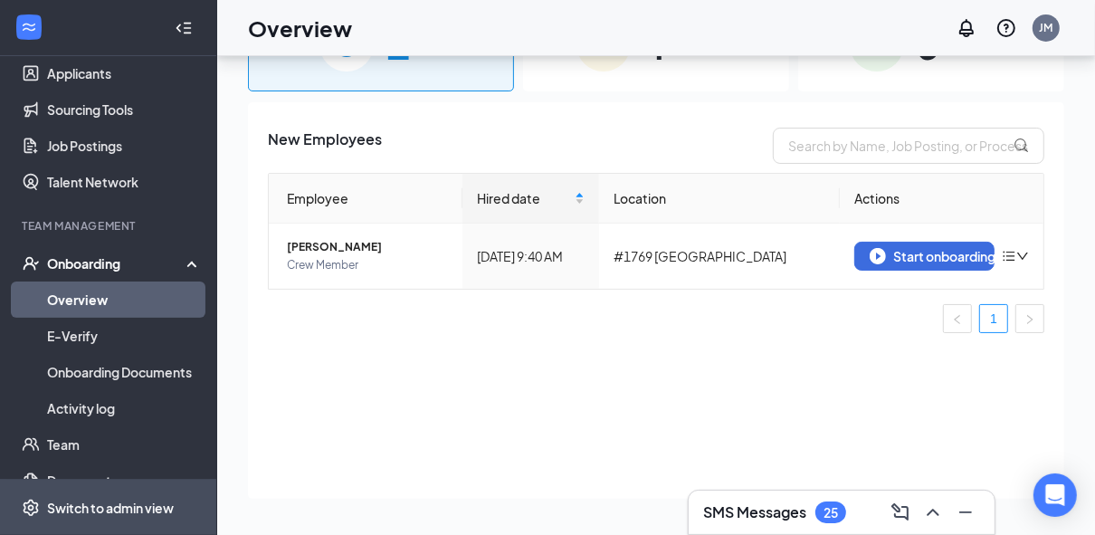
click at [117, 502] on div "Switch to admin view" at bounding box center [110, 507] width 127 height 18
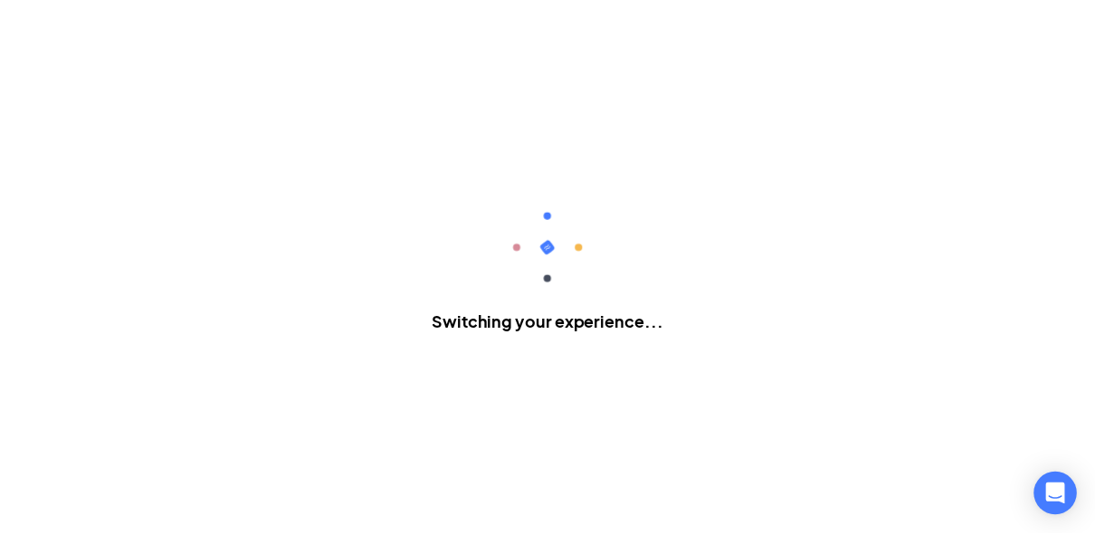
scroll to position [73, 0]
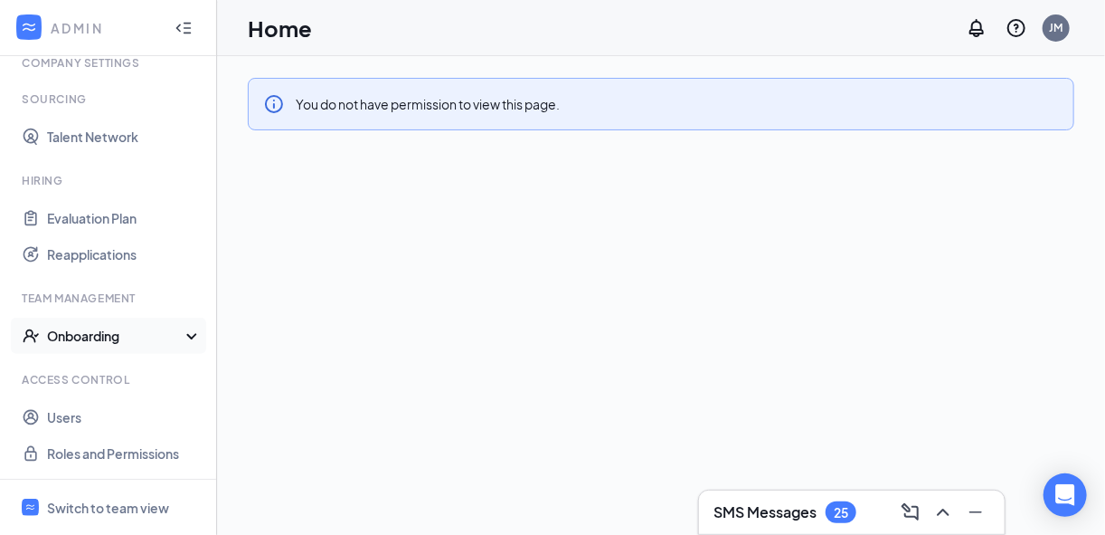
click at [89, 328] on div "Onboarding" at bounding box center [116, 336] width 139 height 18
click at [101, 375] on link "Onboarding Processes" at bounding box center [124, 372] width 155 height 36
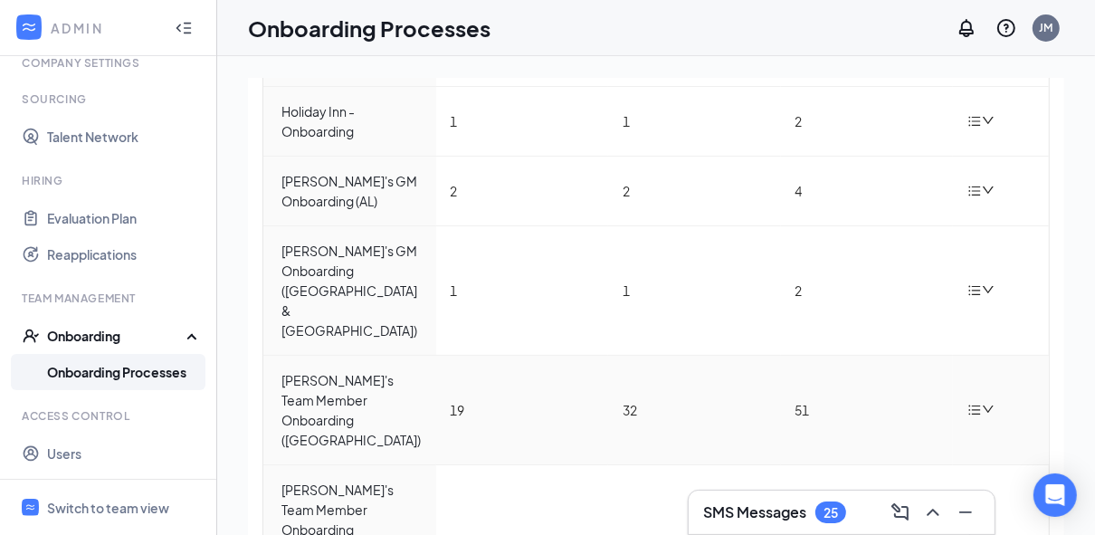
scroll to position [113, 0]
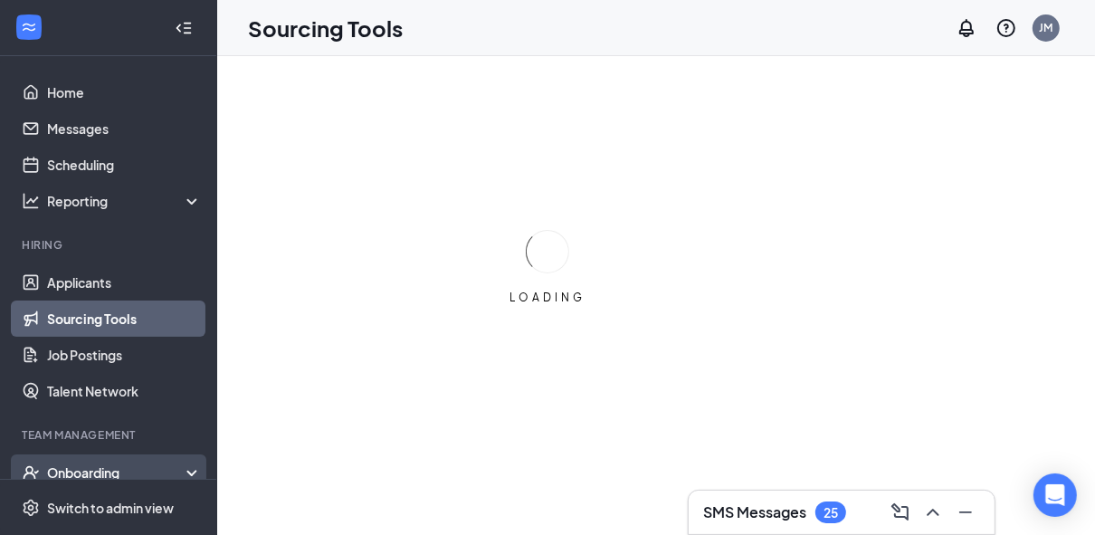
click at [115, 473] on div "Onboarding" at bounding box center [116, 472] width 139 height 18
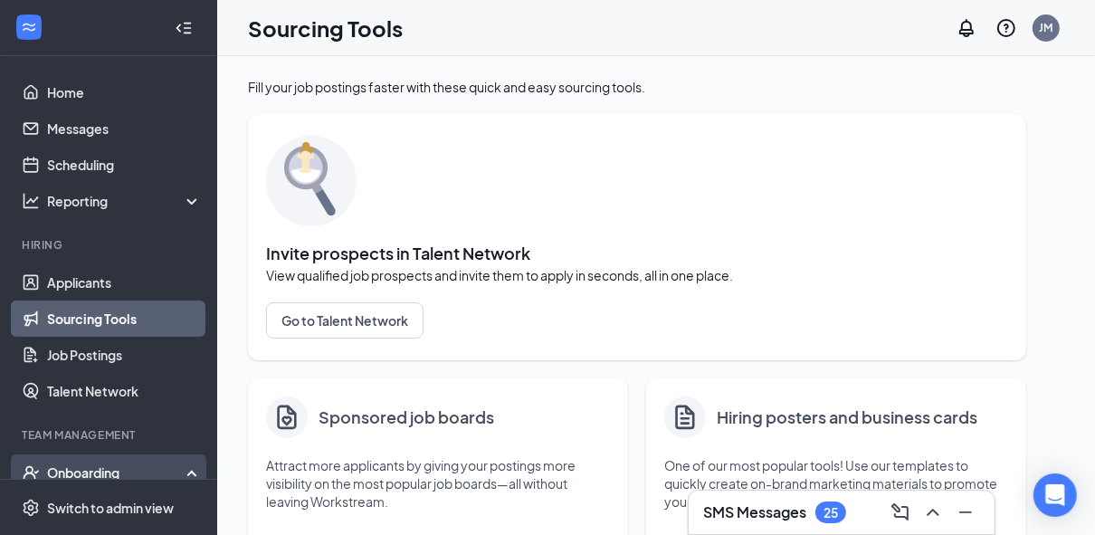
click at [156, 473] on div "Onboarding" at bounding box center [116, 472] width 139 height 18
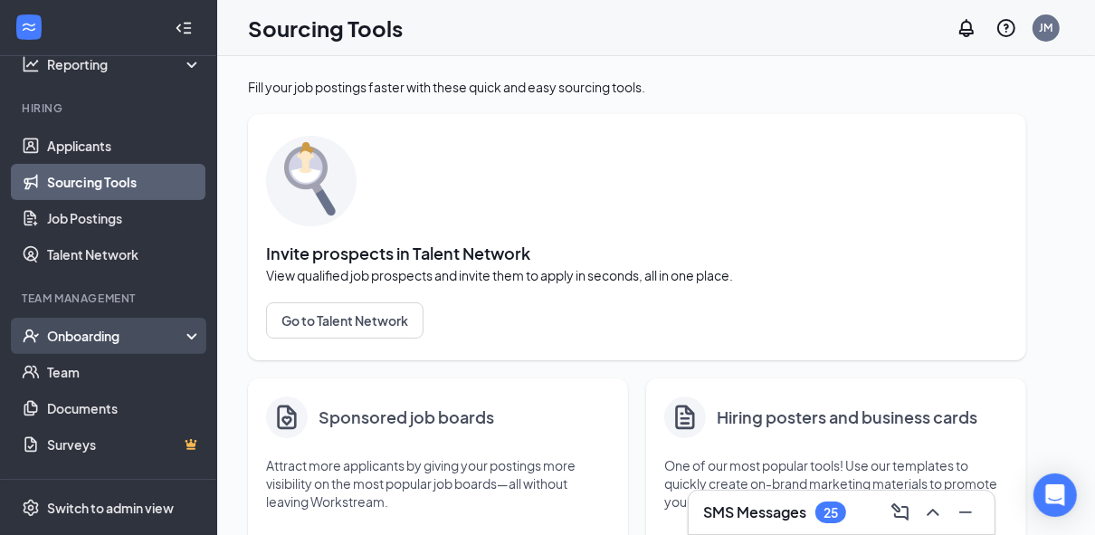
click at [104, 337] on div "Onboarding" at bounding box center [116, 336] width 139 height 18
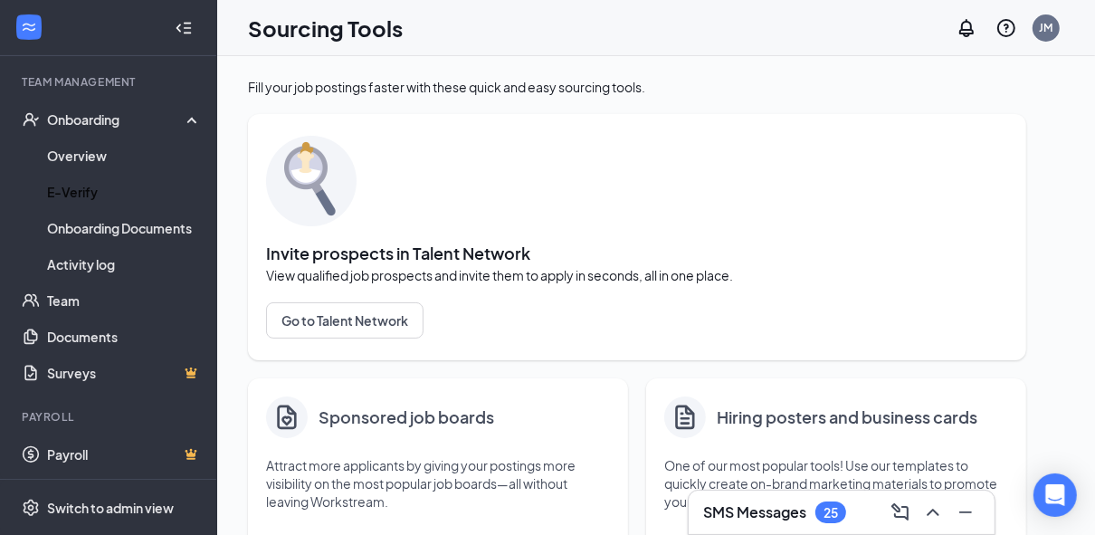
scroll to position [354, 0]
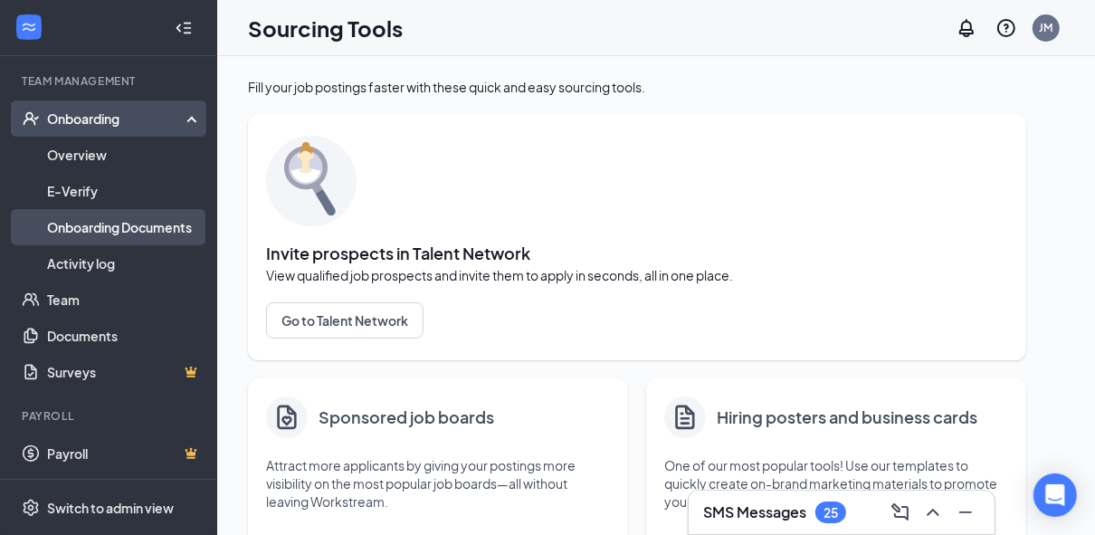
click at [139, 227] on link "Onboarding Documents" at bounding box center [124, 227] width 155 height 36
